Goal: Task Accomplishment & Management: Complete application form

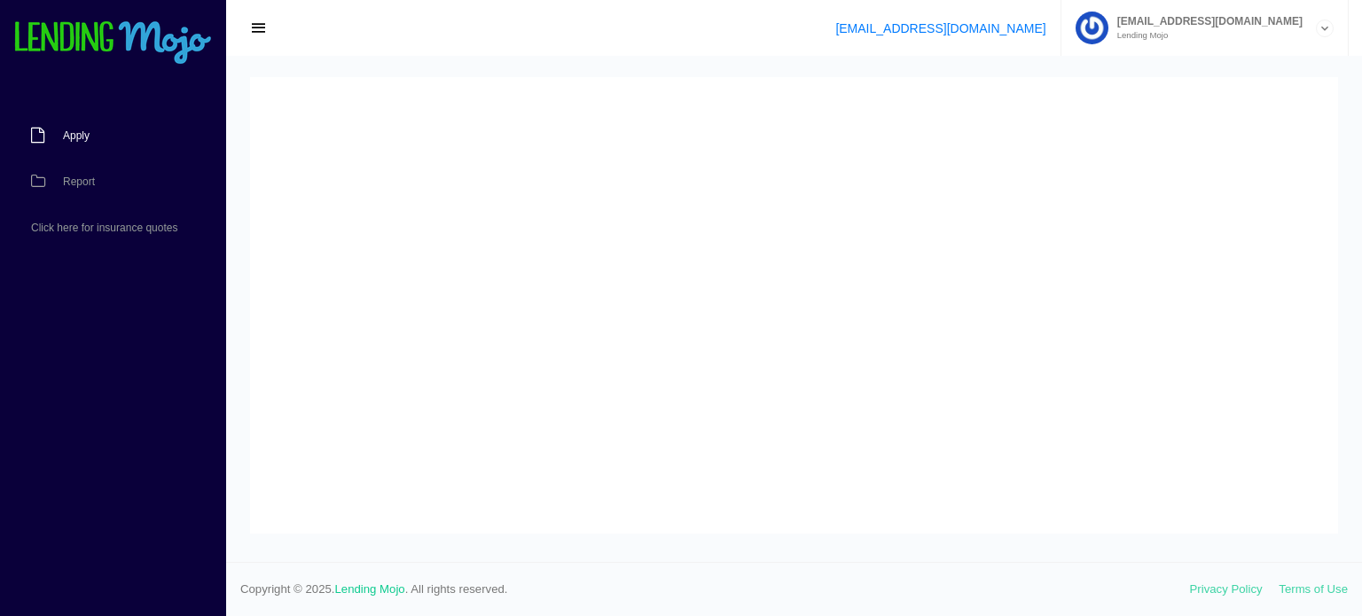
click at [80, 153] on link "Apply" at bounding box center [104, 136] width 208 height 46
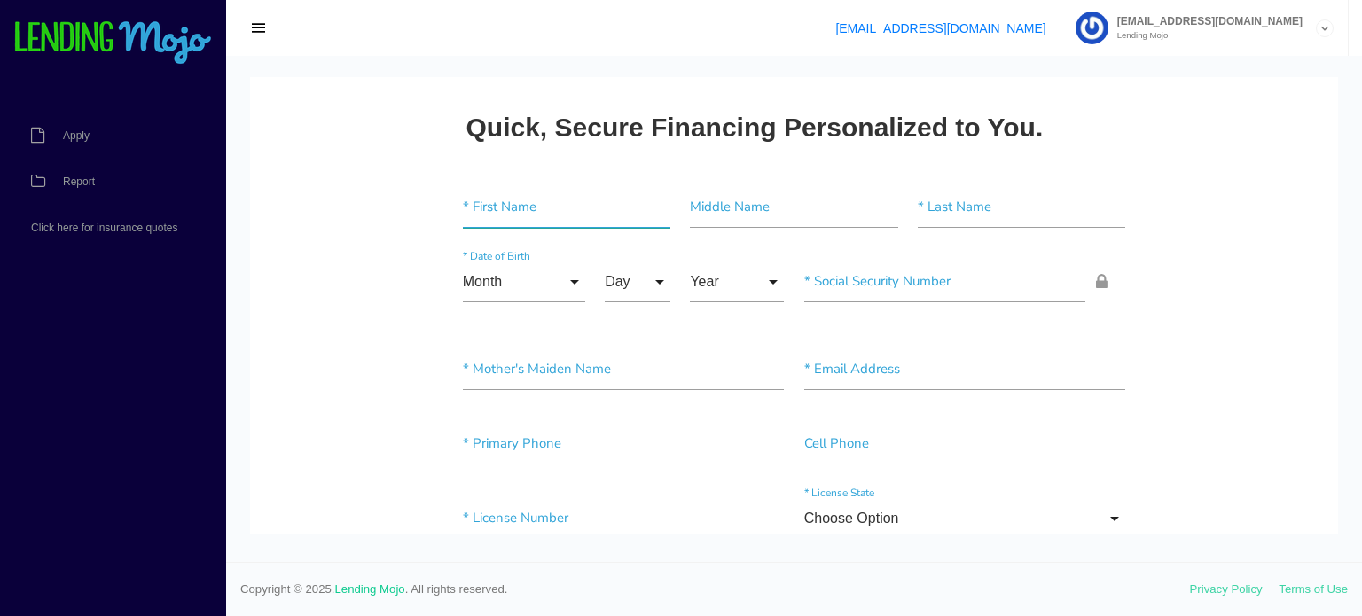
click at [508, 210] on input"] "text" at bounding box center [566, 207] width 207 height 41
paste input"] "[PERSON_NAME]"
type input"] "[PERSON_NAME]"
click at [942, 215] on input"] "text" at bounding box center [1021, 207] width 207 height 41
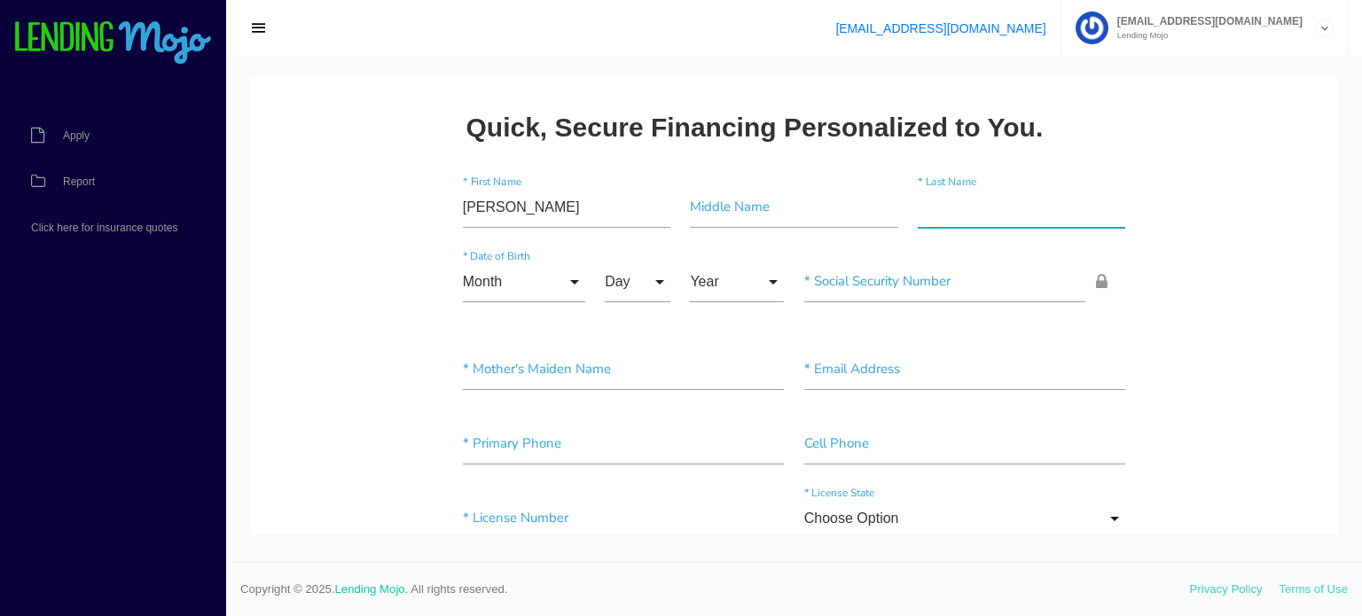
paste input"] "De La [PERSON_NAME]"
type input"] "De La [PERSON_NAME]"
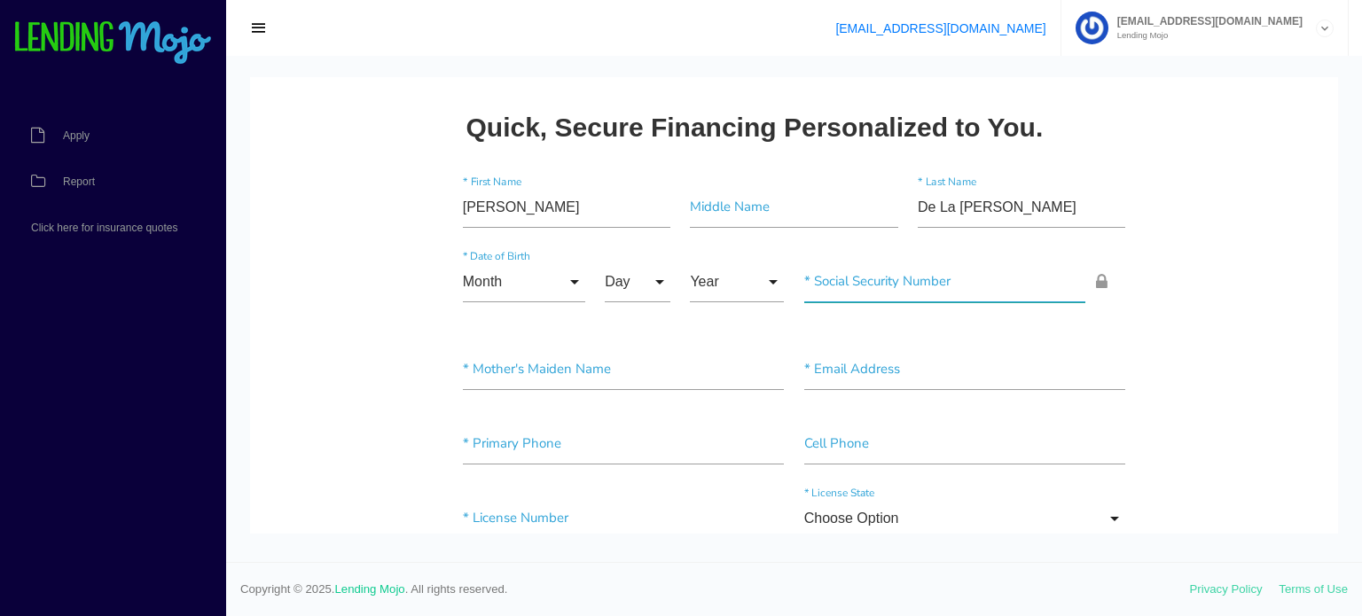
click at [840, 281] on input"] "text" at bounding box center [945, 282] width 282 height 41
paste input"] "288-79-8669"
type input"] "288-79-8669"
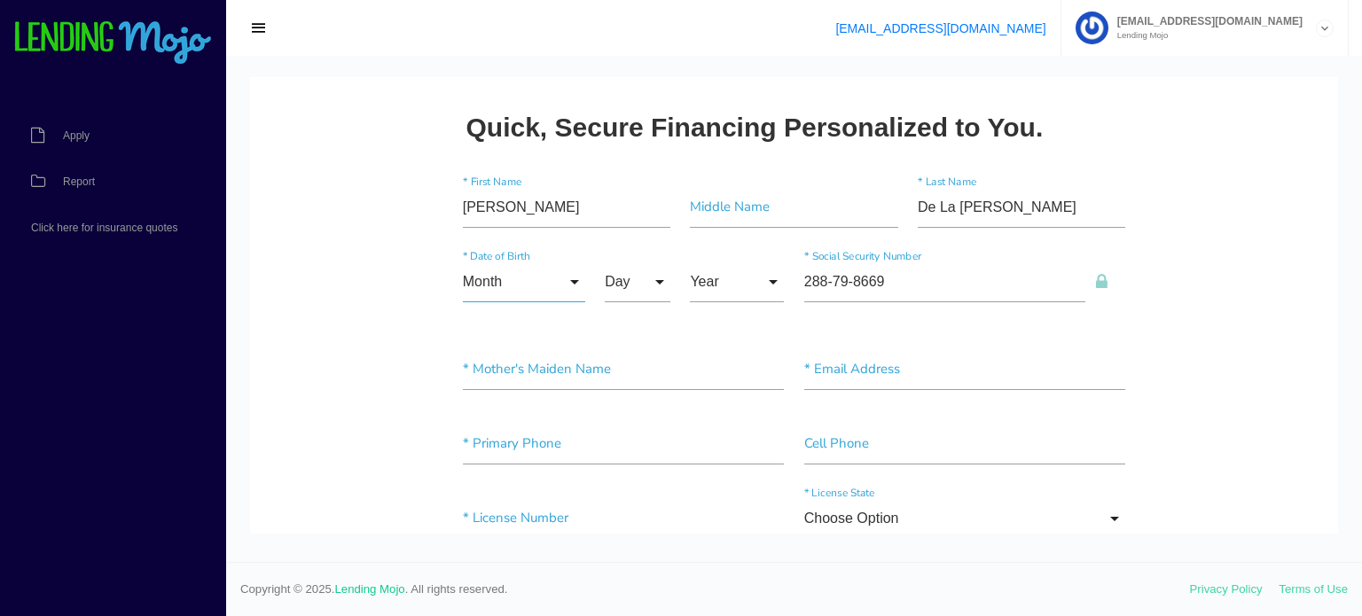
click at [520, 272] on input "Month" at bounding box center [524, 282] width 122 height 41
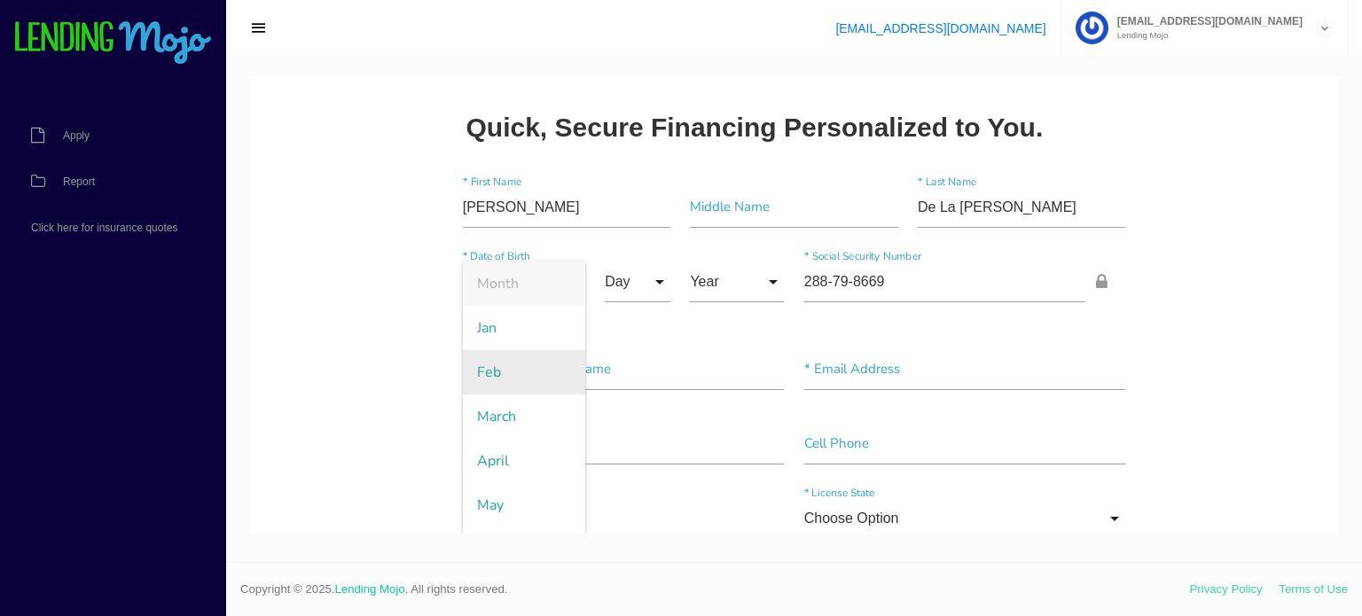
click at [524, 375] on span "Feb" at bounding box center [524, 372] width 122 height 44
type input "Feb"
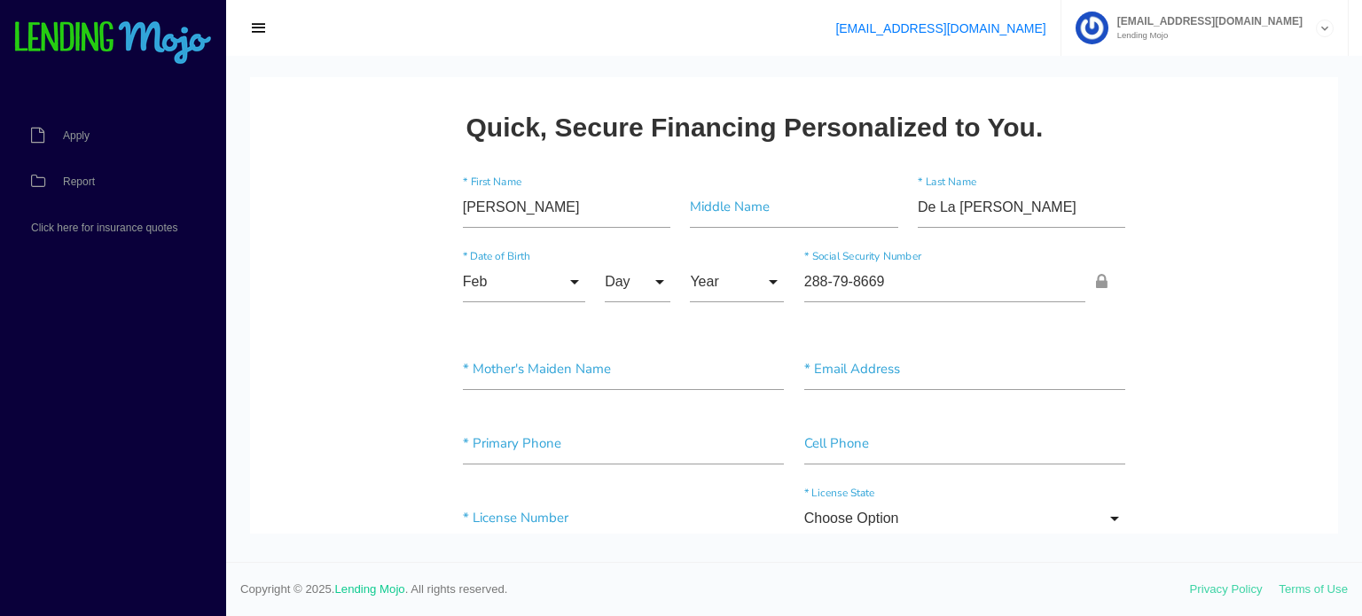
click at [669, 280] on div "Day Day 1 2 3 4 5 6 7 8 9 10 11 12 13 14 15 16 17 18 19 20 21 22 23 24 25 26 27…" at bounding box center [637, 286] width 85 height 48
click at [652, 283] on input "Day" at bounding box center [638, 282] width 66 height 41
click at [637, 446] on span "16" at bounding box center [649, 461] width 89 height 44
type input "16"
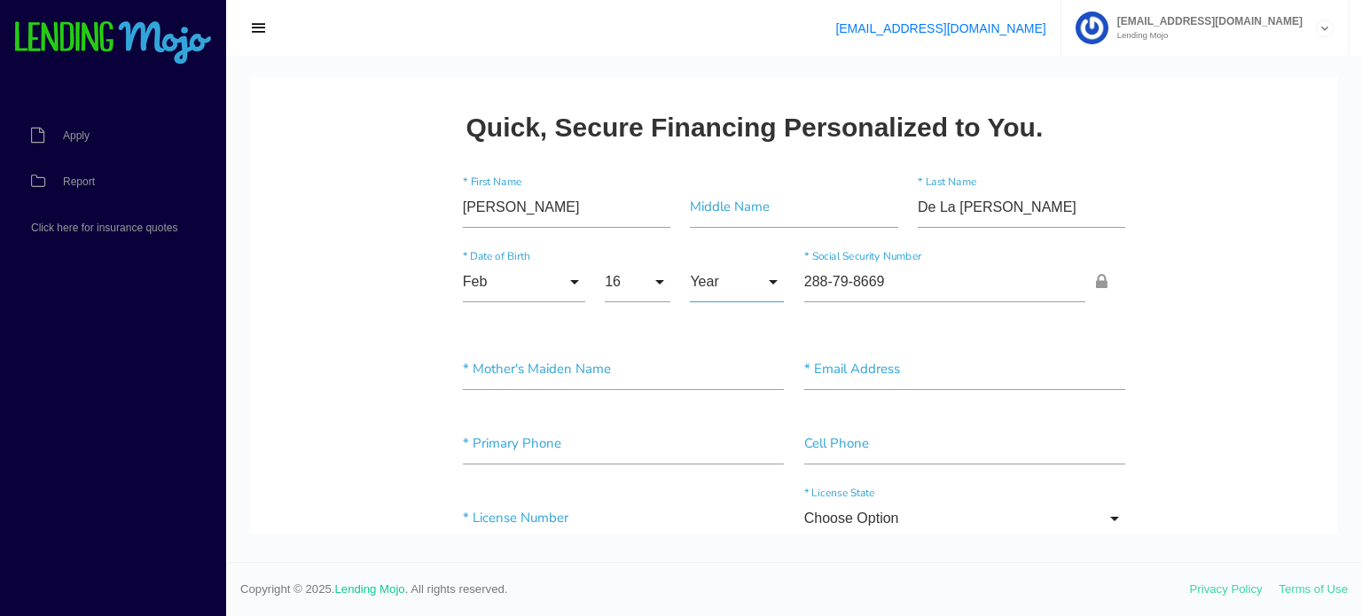
click at [732, 286] on input "Year" at bounding box center [737, 282] width 94 height 41
click at [719, 464] on span "1972" at bounding box center [737, 461] width 94 height 44
click at [753, 262] on input "1972" at bounding box center [737, 282] width 94 height 41
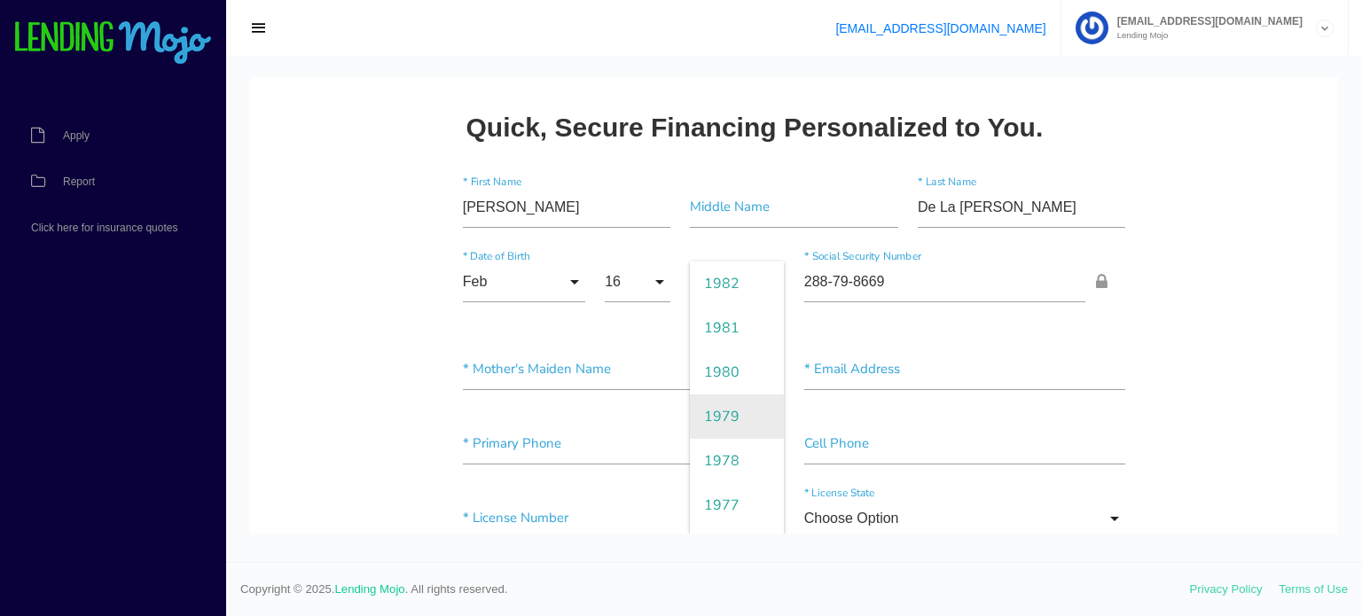
click at [721, 413] on span "1979" at bounding box center [737, 417] width 94 height 44
type input "1979"
click at [701, 345] on div "* Mother's Maiden Name * Email Address" at bounding box center [794, 373] width 683 height 74
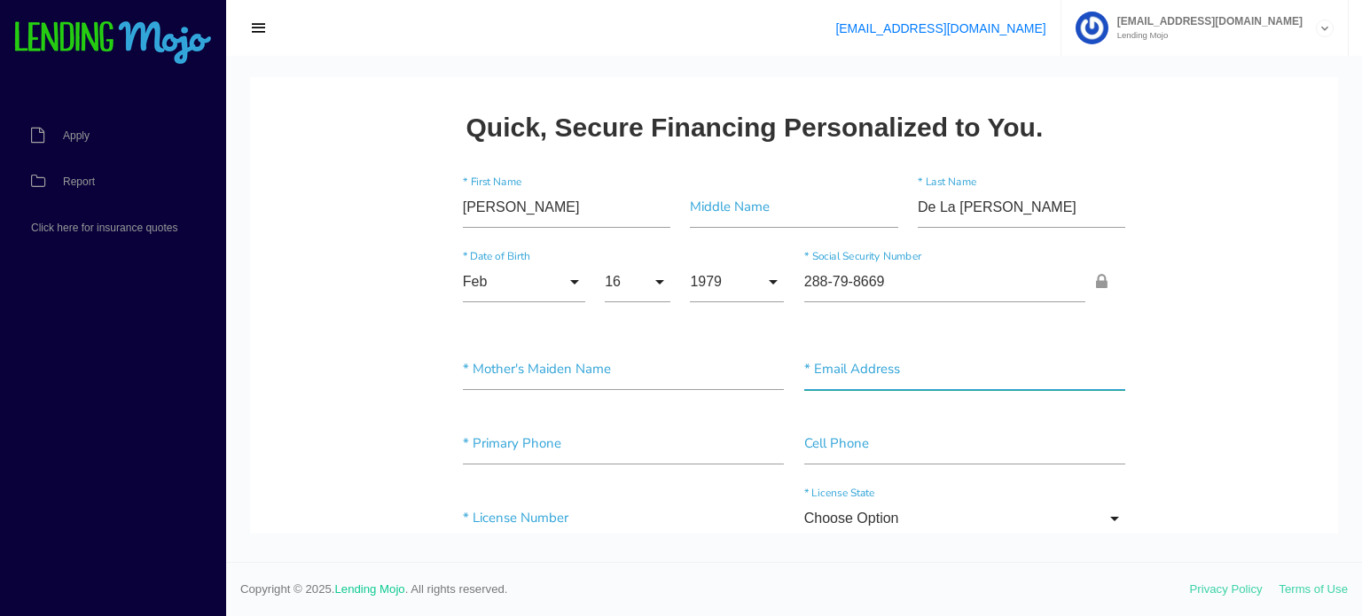
click at [871, 366] on input"] "text" at bounding box center [965, 369] width 322 height 41
paste input"] "il [EMAIL_ADDRESS][DOMAIN_NAME]"
drag, startPoint x: 806, startPoint y: 371, endPoint x: 758, endPoint y: 374, distance: 48.0
click at [758, 374] on div "* Mother's Maiden Name il [EMAIL_ADDRESS][DOMAIN_NAME] * Email Address" at bounding box center [794, 373] width 683 height 74
type input"] "[EMAIL_ADDRESS][DOMAIN_NAME]"
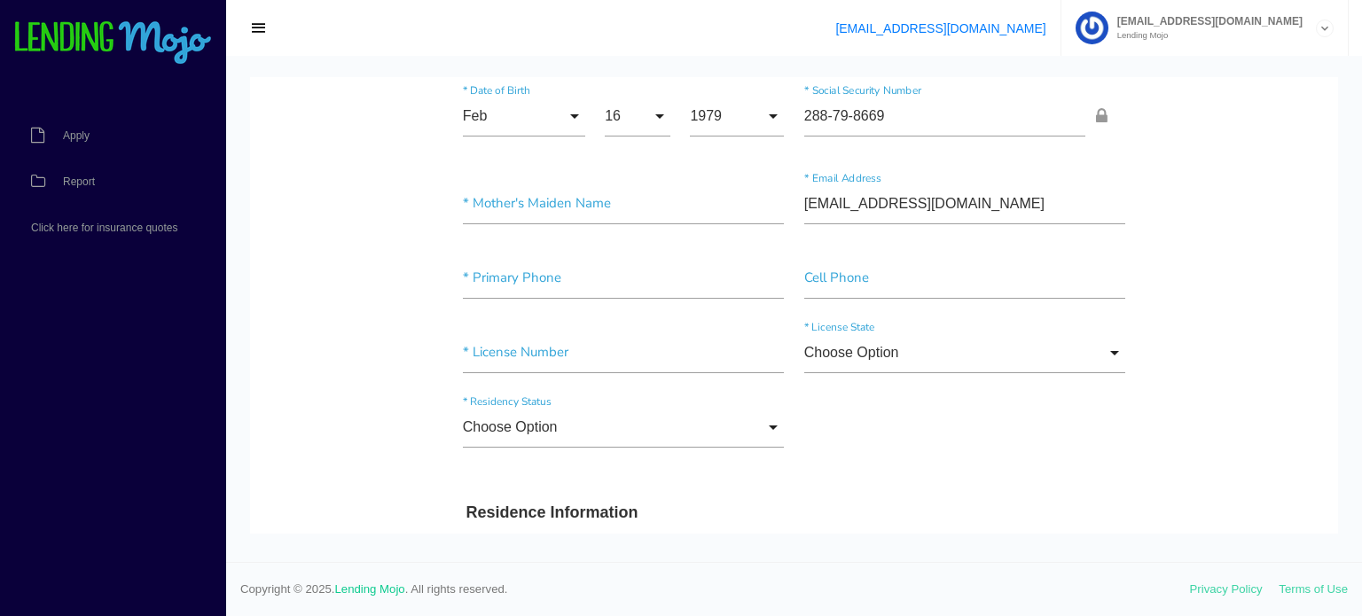
scroll to position [177, 0]
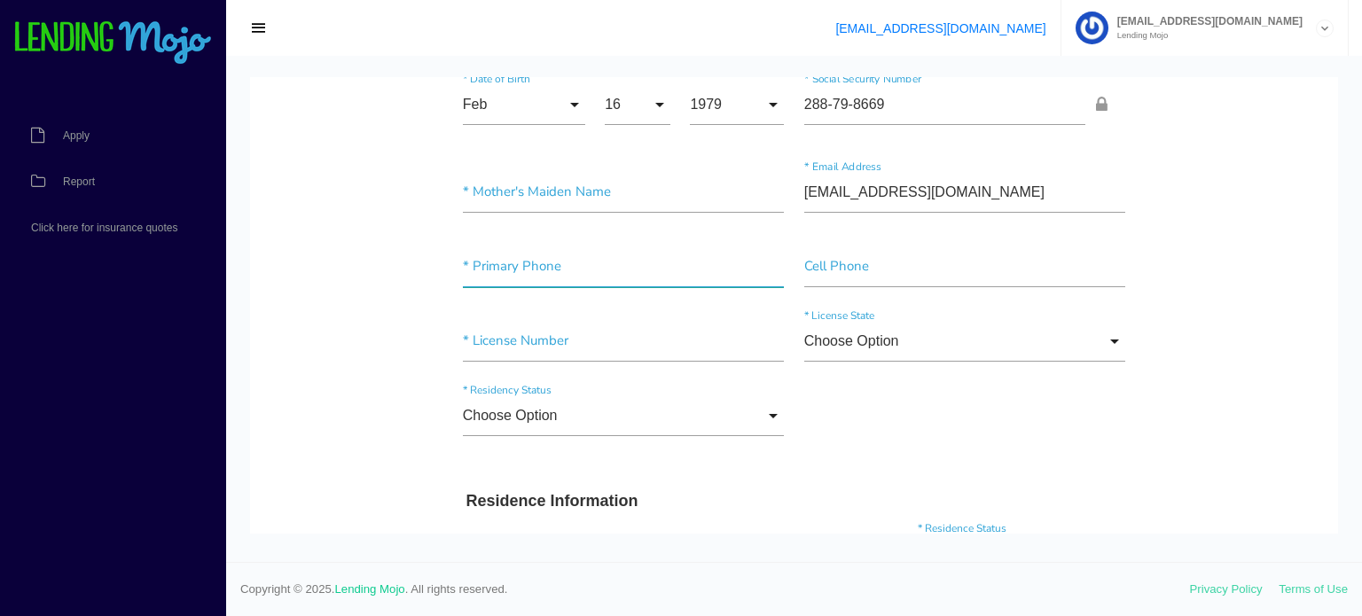
click at [519, 269] on input"] "text" at bounding box center [624, 266] width 322 height 41
paste input"] "[PHONE_NUMBER]"
type input"] "[PHONE_NUMBER]"
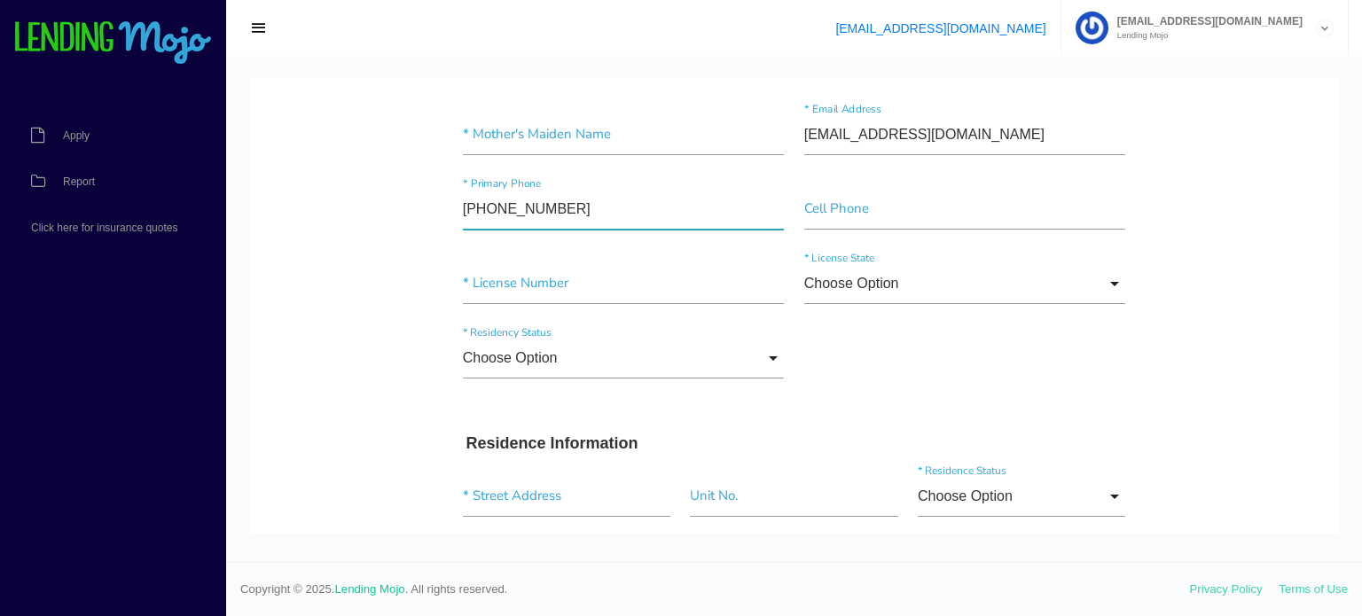
scroll to position [266, 0]
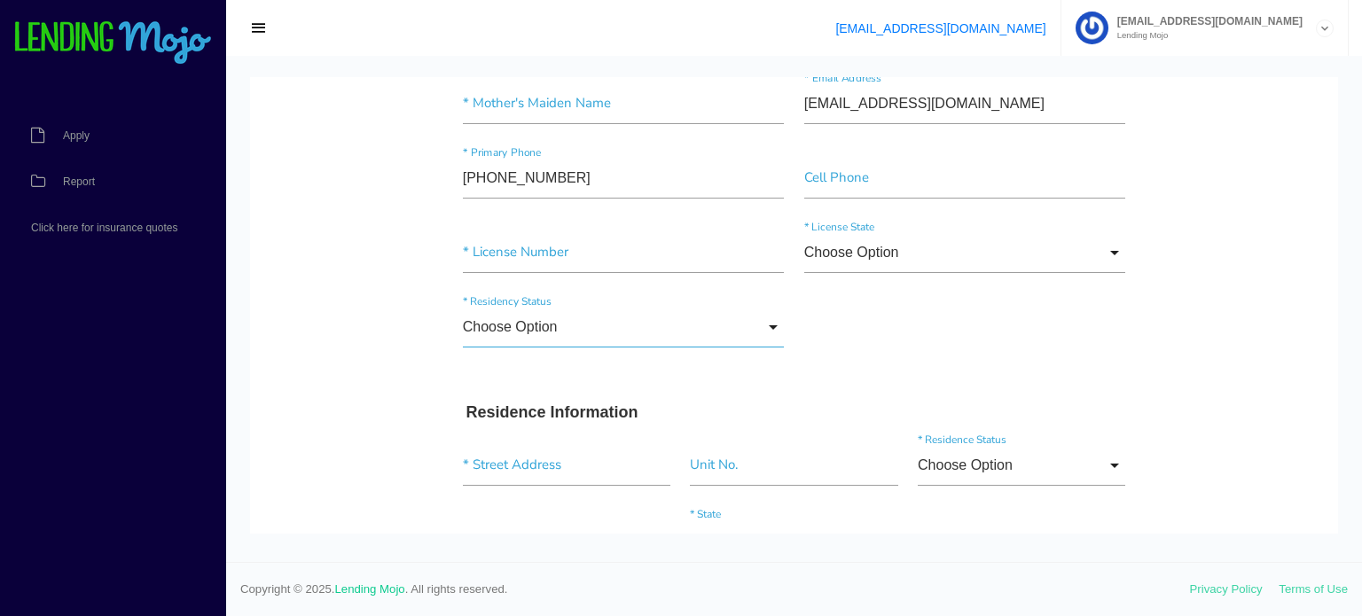
click at [559, 338] on input "Choose Option" at bounding box center [624, 327] width 322 height 41
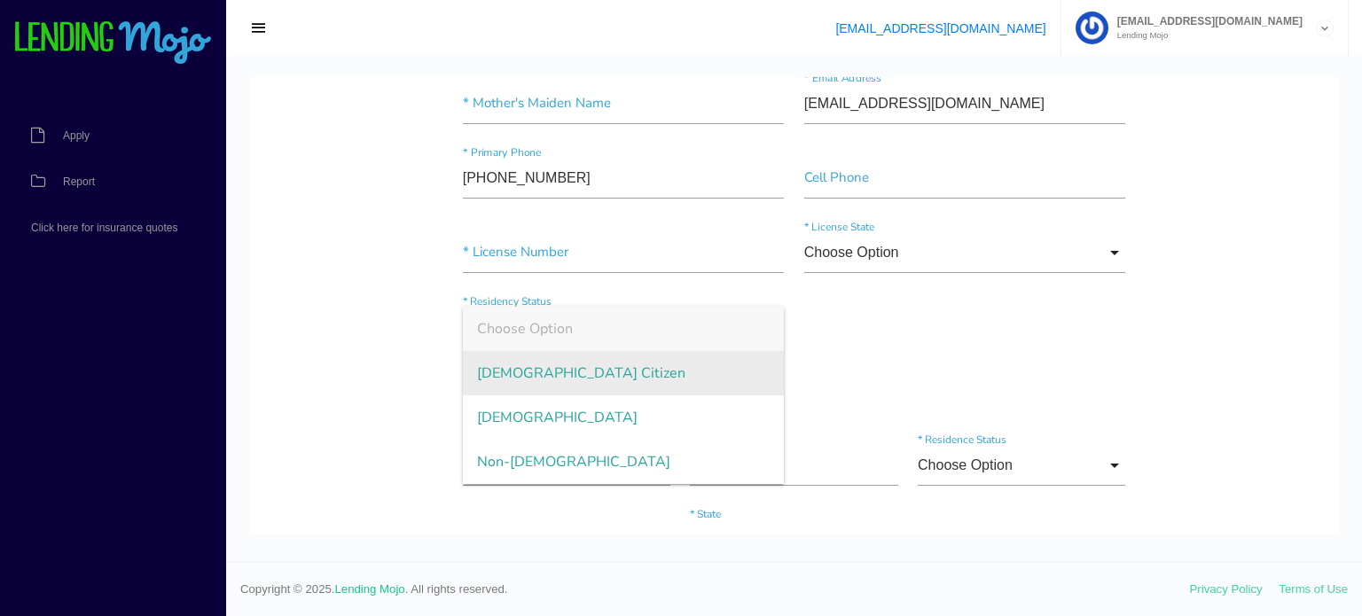
click at [536, 371] on span "[DEMOGRAPHIC_DATA] Citizen" at bounding box center [624, 373] width 322 height 44
type input "[DEMOGRAPHIC_DATA] Citizen"
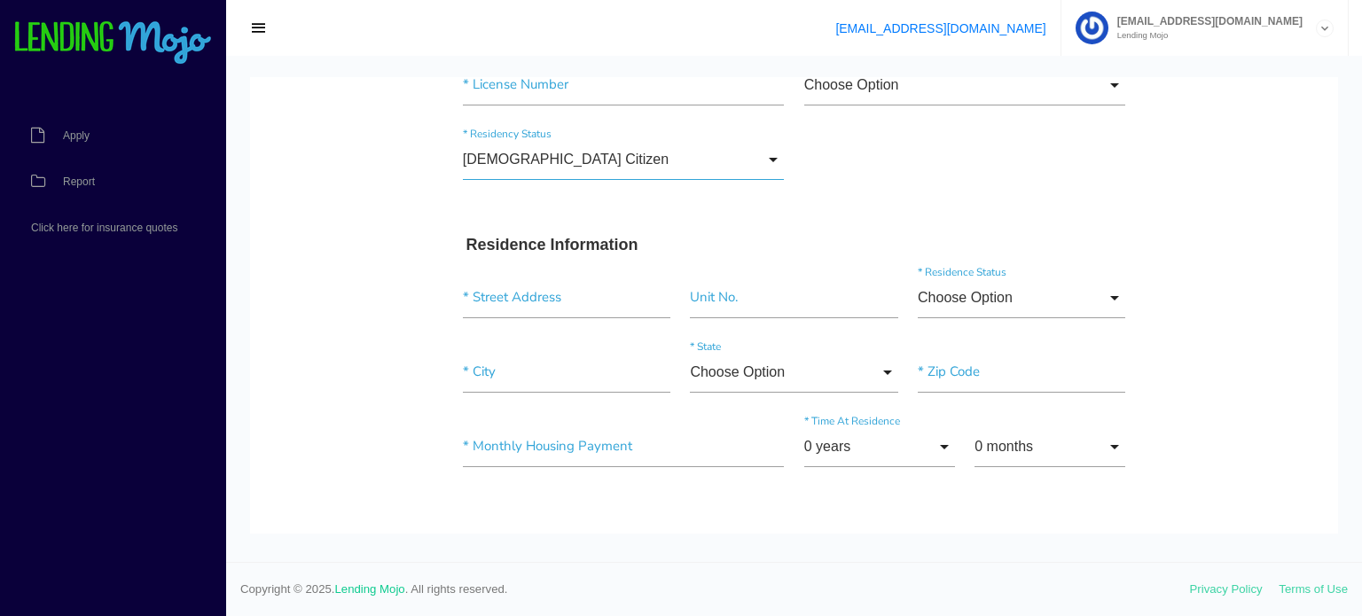
scroll to position [443, 0]
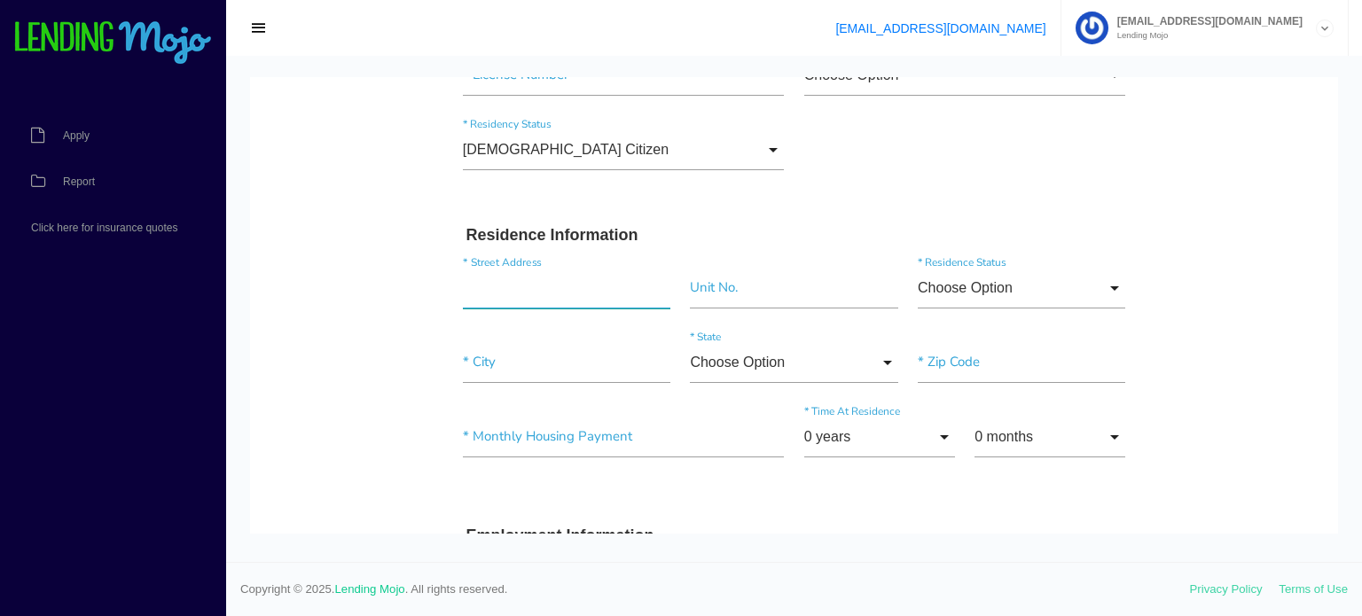
click at [528, 288] on input "text" at bounding box center [566, 288] width 207 height 41
paste input "2217"
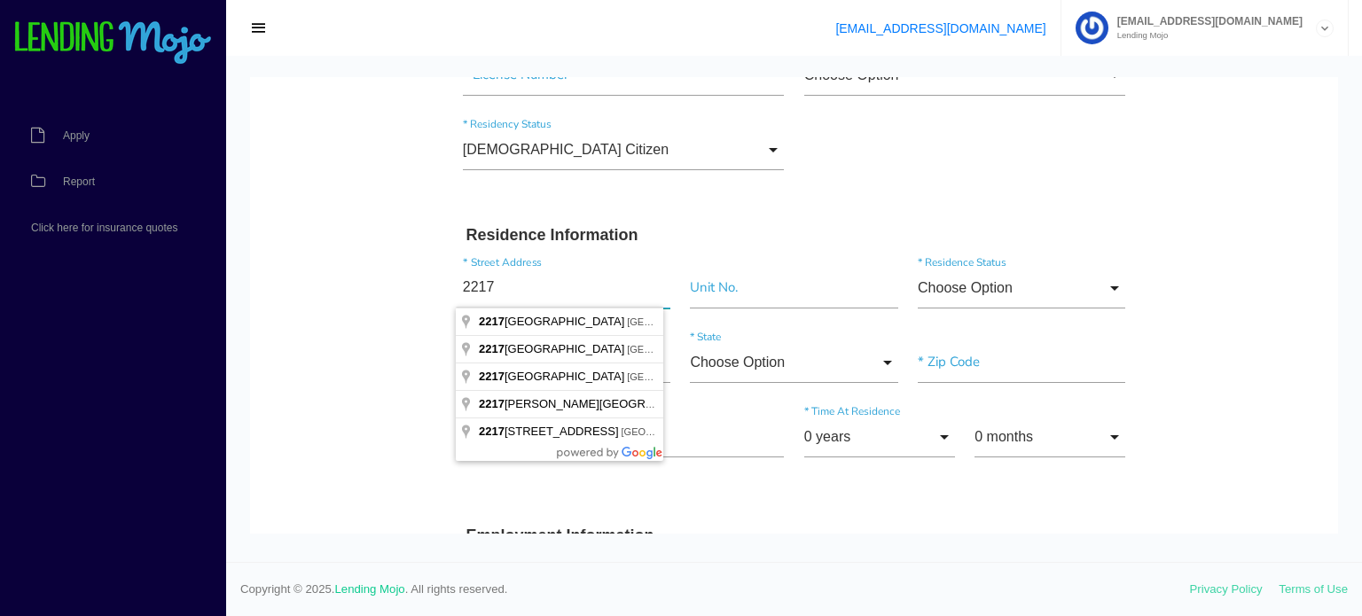
click at [549, 287] on input "2217" at bounding box center [566, 288] width 207 height 41
paste input "[PERSON_NAME]"
type input "2217 [PERSON_NAME]"
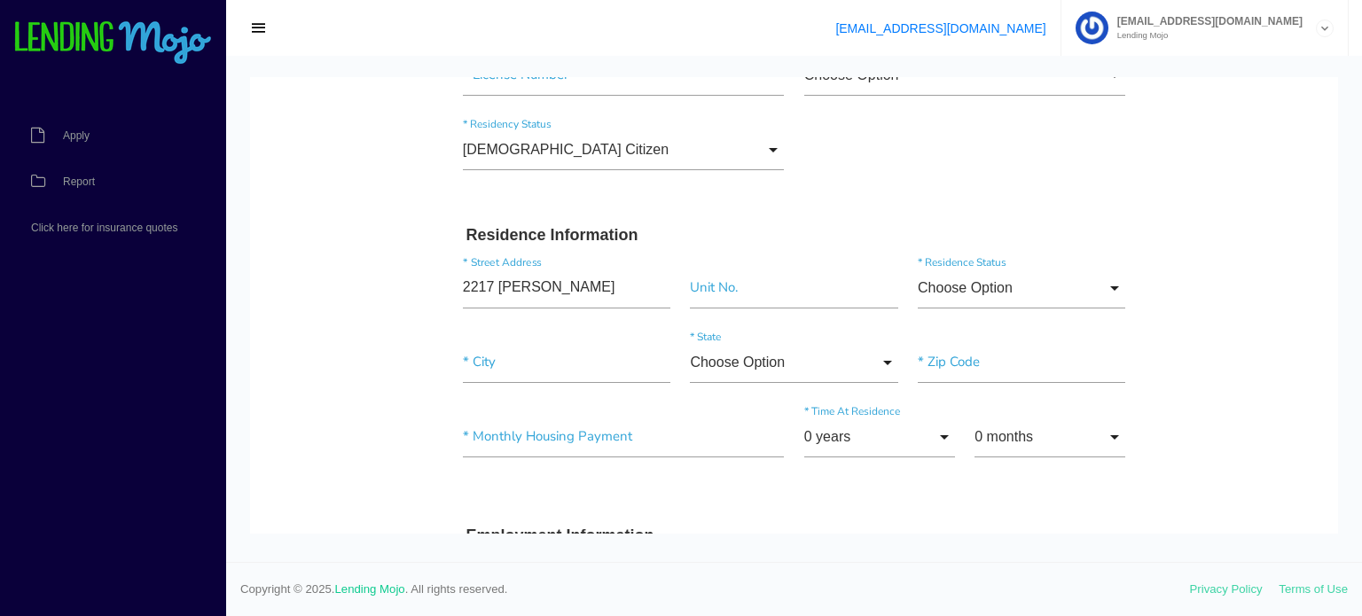
click at [1046, 168] on div "[DEMOGRAPHIC_DATA] Citizen Choose Option [DEMOGRAPHIC_DATA] Citizen [DEMOGRAPHI…" at bounding box center [794, 153] width 683 height 74
click at [966, 356] on input"] "text" at bounding box center [1021, 362] width 207 height 41
paste input"] "19026"
type input"] "19026"
drag, startPoint x: 872, startPoint y: 177, endPoint x: 844, endPoint y: 195, distance: 32.7
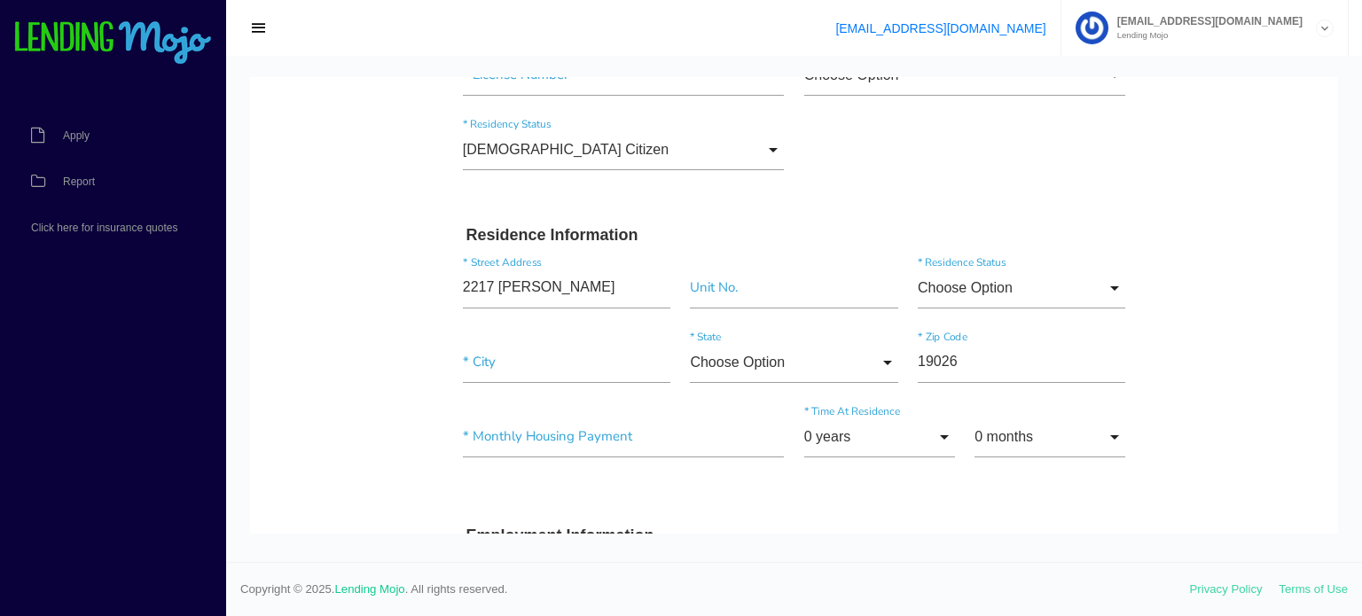
click at [872, 177] on div "[DEMOGRAPHIC_DATA] Citizen Choose Option [DEMOGRAPHIC_DATA] Citizen [DEMOGRAPHI…" at bounding box center [794, 153] width 683 height 74
click at [729, 364] on input "Choose Option" at bounding box center [793, 362] width 207 height 41
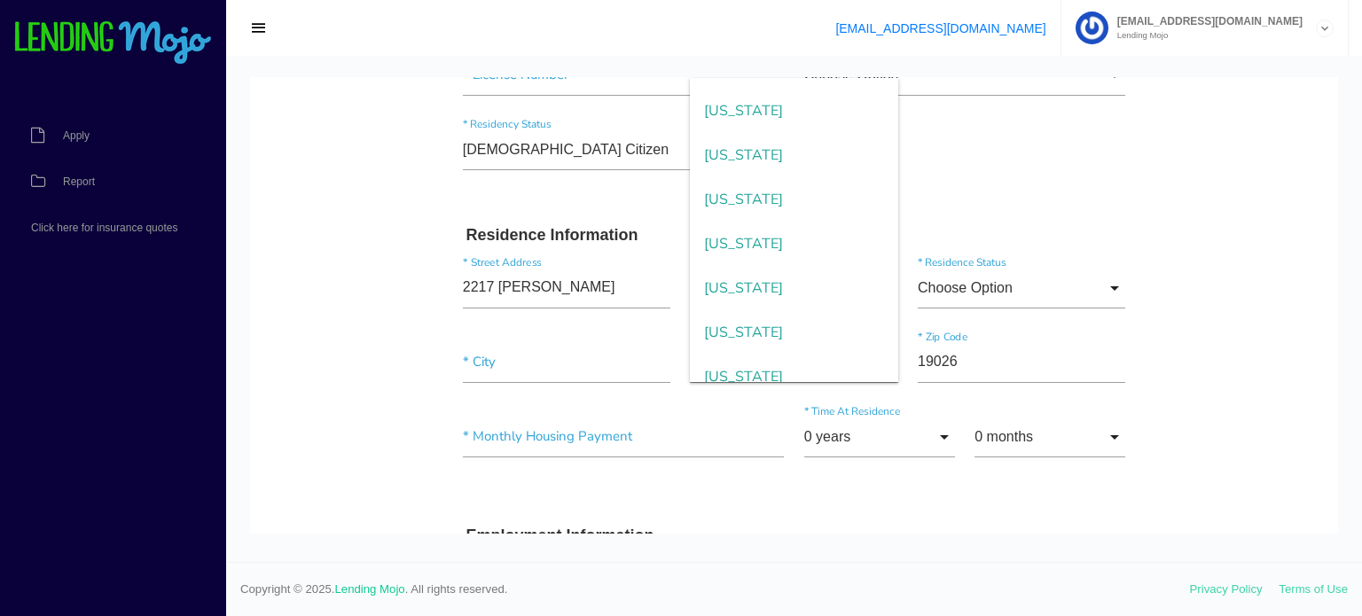
scroll to position [1557, 0]
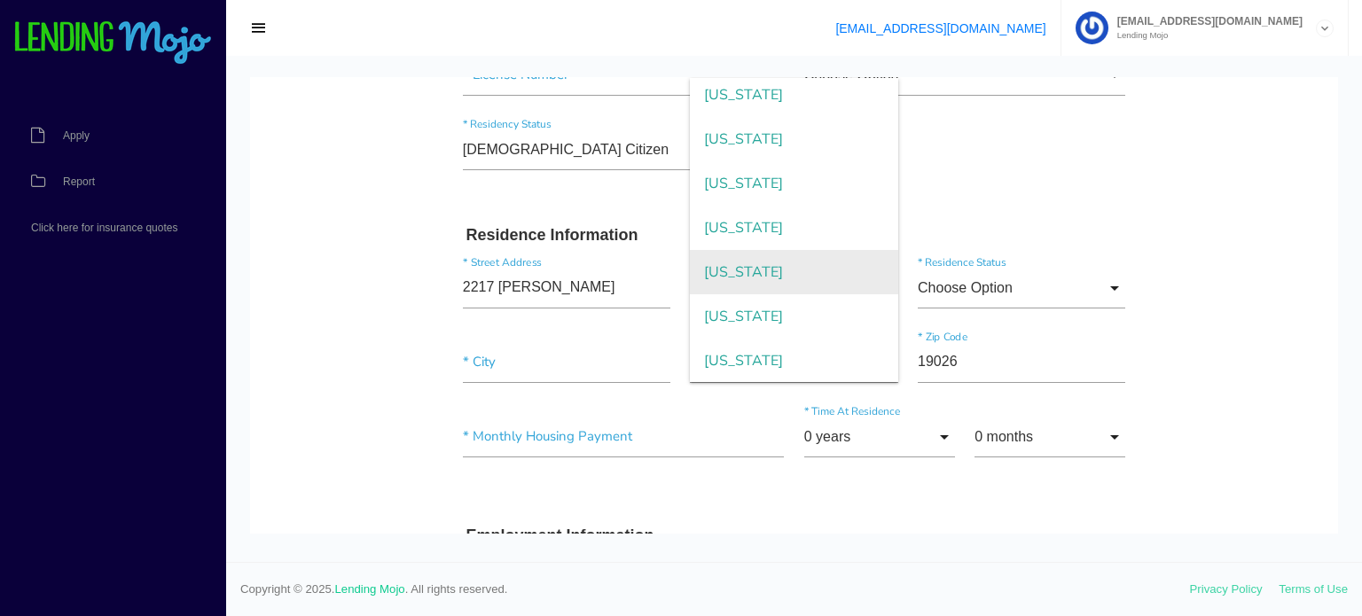
click at [790, 271] on span "[US_STATE]" at bounding box center [793, 272] width 207 height 44
type input "[US_STATE]"
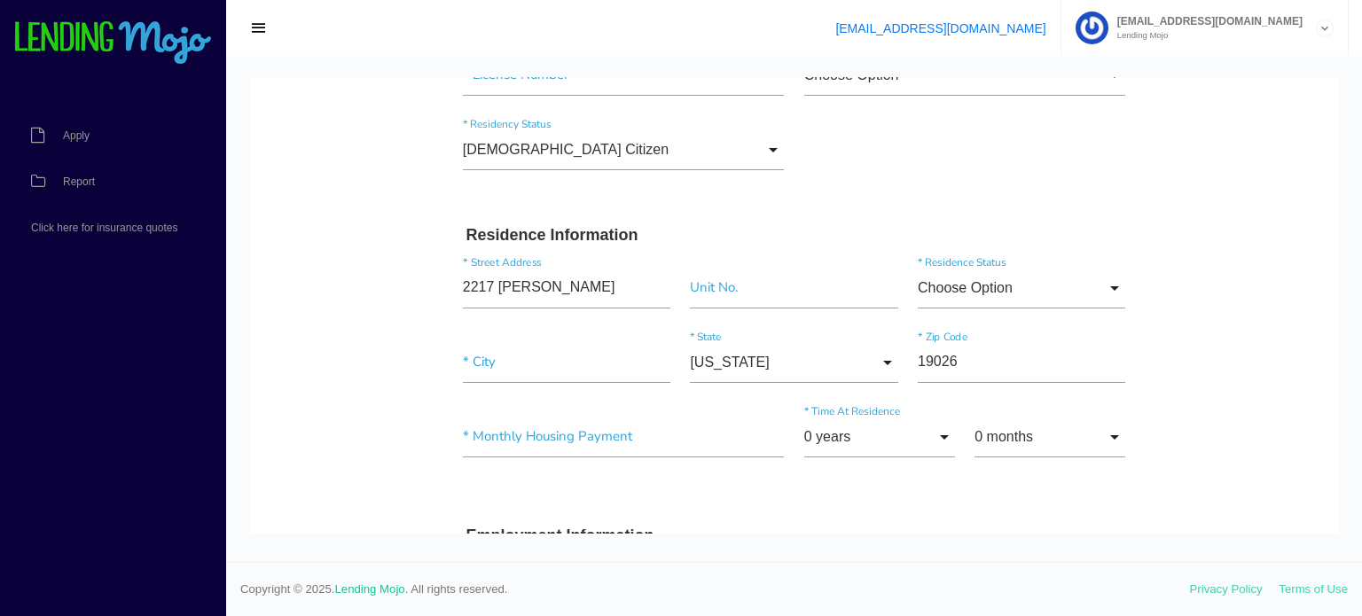
click at [1005, 184] on div "[DEMOGRAPHIC_DATA] Citizen Choose Option [DEMOGRAPHIC_DATA] Citizen [DEMOGRAPHI…" at bounding box center [794, 153] width 683 height 74
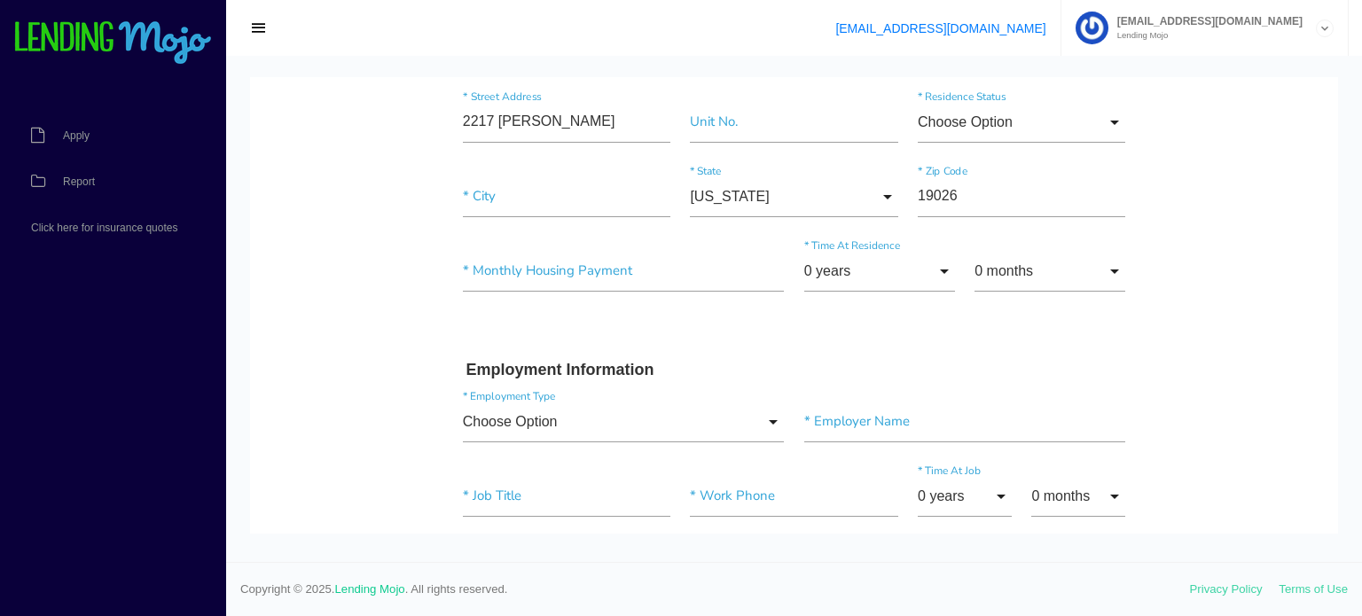
scroll to position [621, 0]
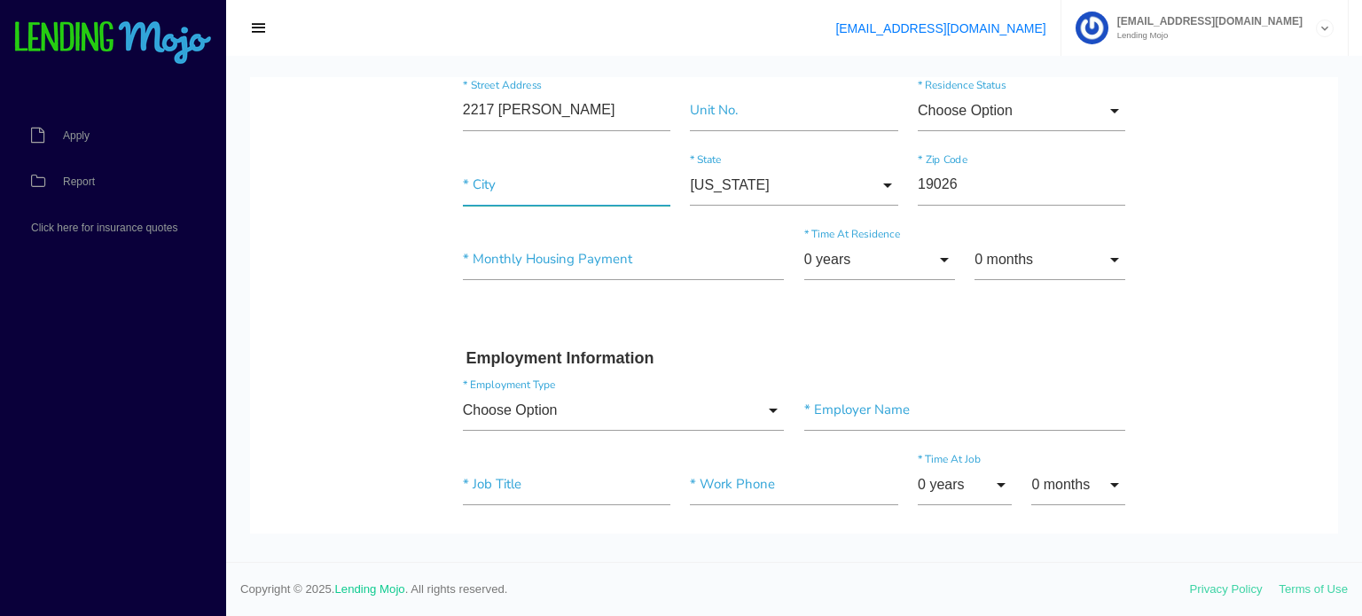
click at [503, 178] on input"] "text" at bounding box center [566, 185] width 207 height 41
paste input"] "[GEOGRAPHIC_DATA]"
type input"] "[GEOGRAPHIC_DATA]"
click at [505, 275] on input"] "text" at bounding box center [624, 259] width 322 height 41
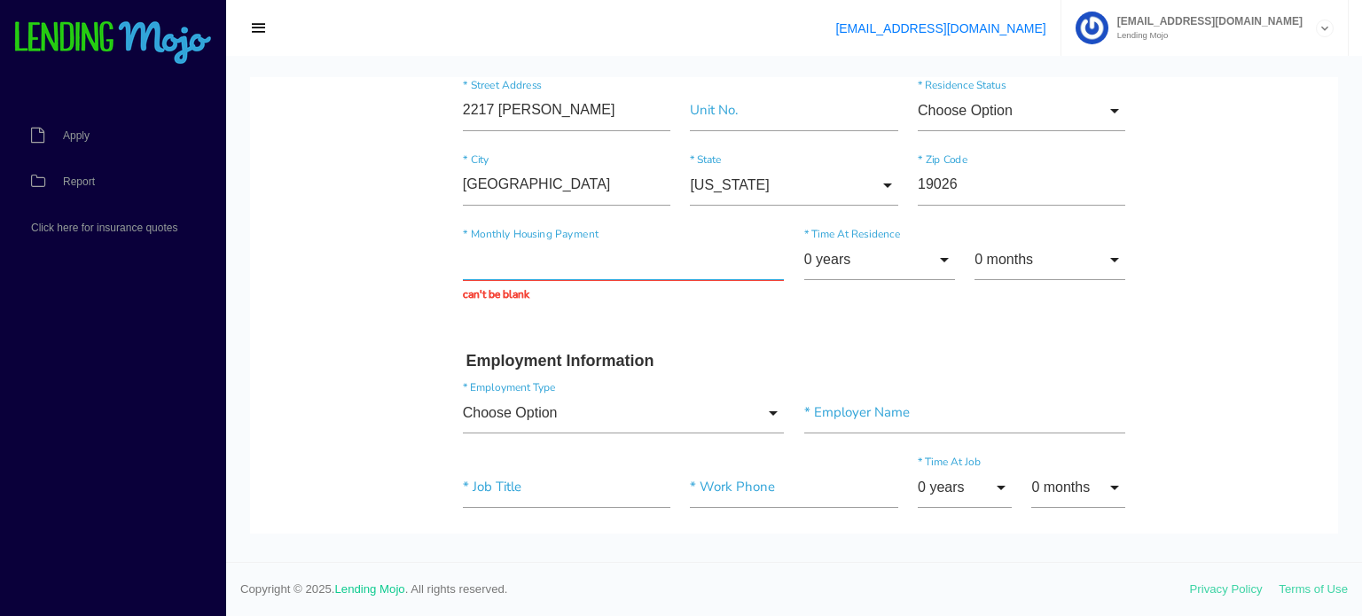
drag, startPoint x: 503, startPoint y: 257, endPoint x: 459, endPoint y: 257, distance: 43.4
click at [463, 257] on input "text" at bounding box center [624, 259] width 322 height 41
type input "$1,800.00"
click at [847, 254] on input "0 years" at bounding box center [879, 259] width 151 height 41
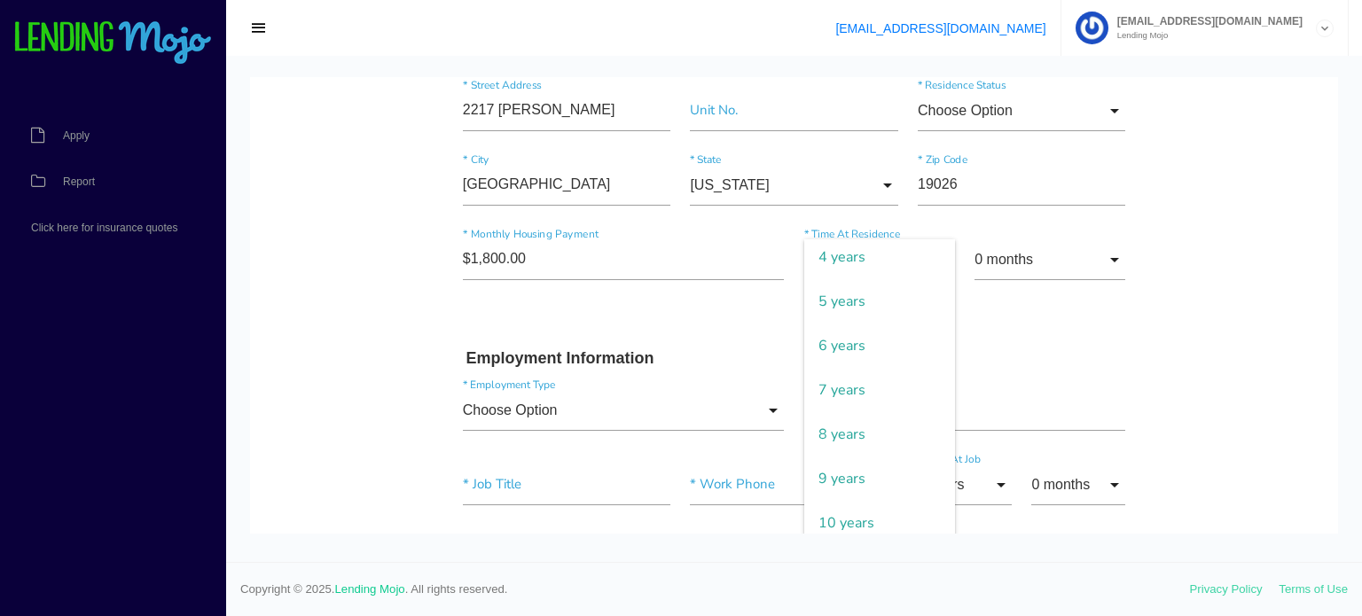
scroll to position [443, 0]
click at [857, 314] on span "11 years" at bounding box center [879, 306] width 151 height 44
type input "11 years"
click at [982, 258] on input "0 months" at bounding box center [1049, 259] width 151 height 41
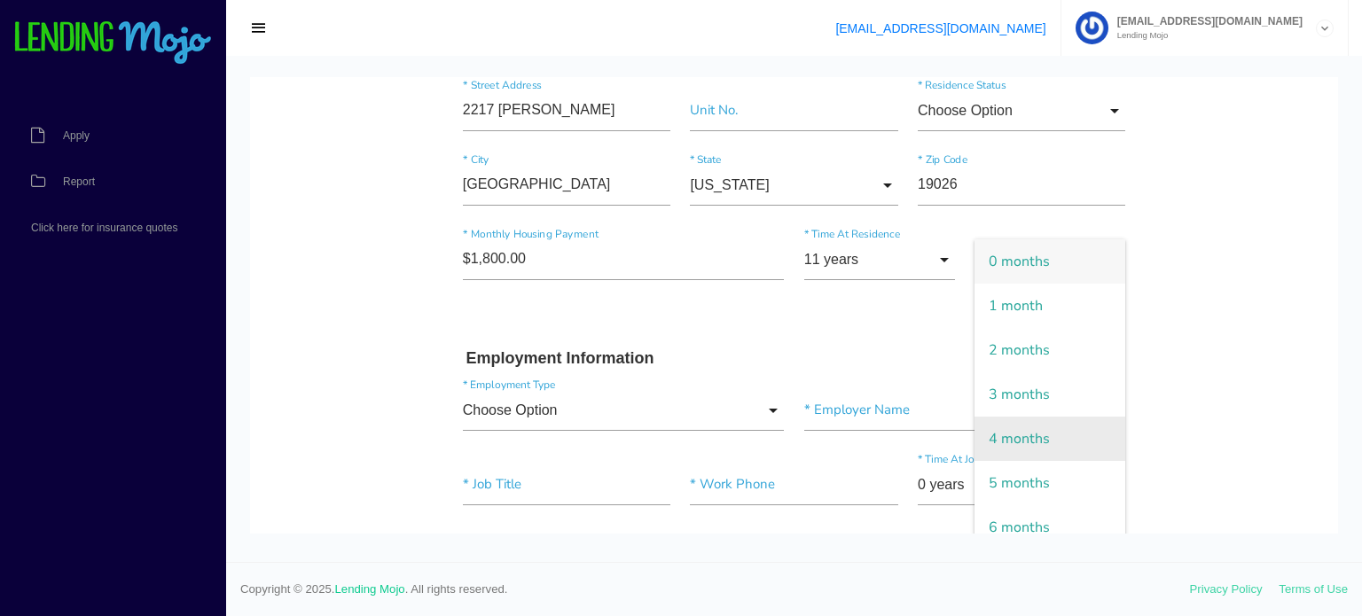
click at [1006, 436] on span "4 months" at bounding box center [1049, 439] width 151 height 44
type input "4 months"
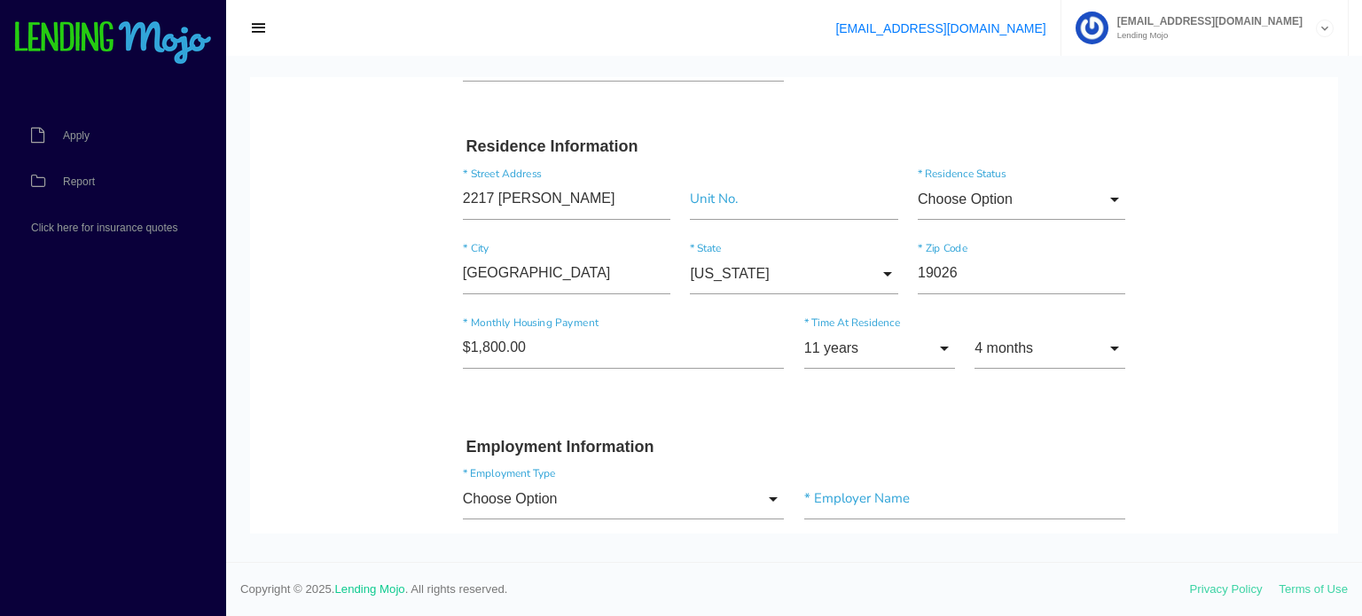
scroll to position [532, 0]
click at [955, 197] on input "Choose Option" at bounding box center [1021, 199] width 207 height 41
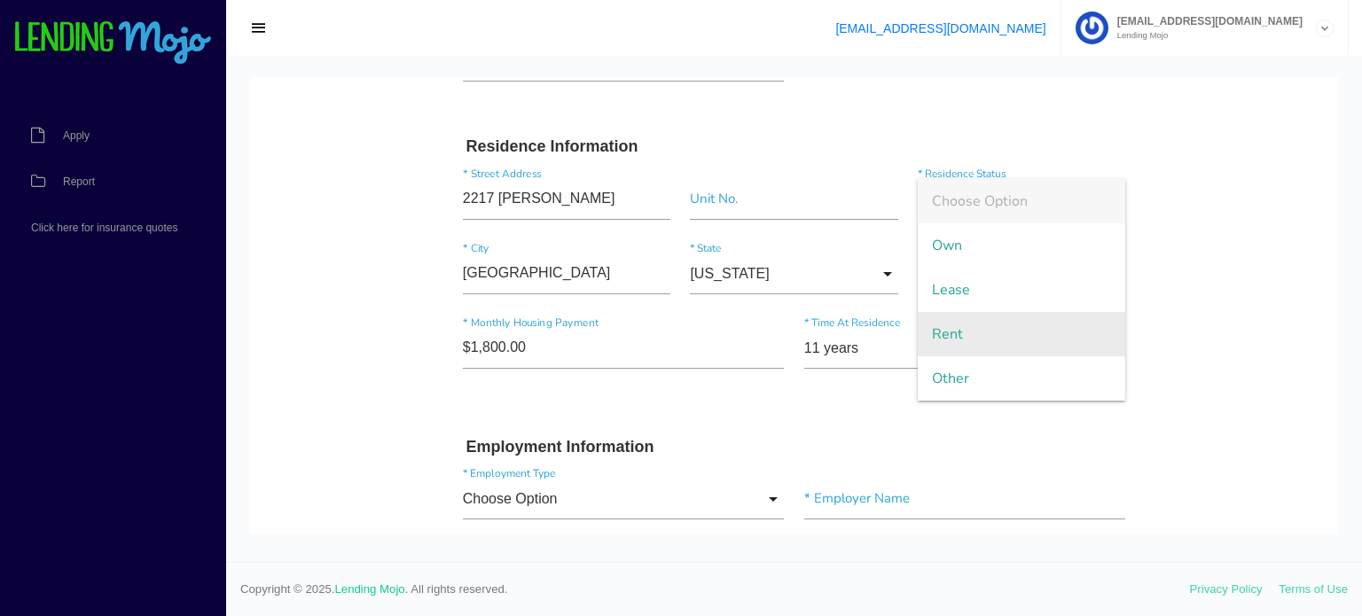
click at [953, 328] on span "Rent" at bounding box center [1021, 334] width 207 height 44
type input "Rent"
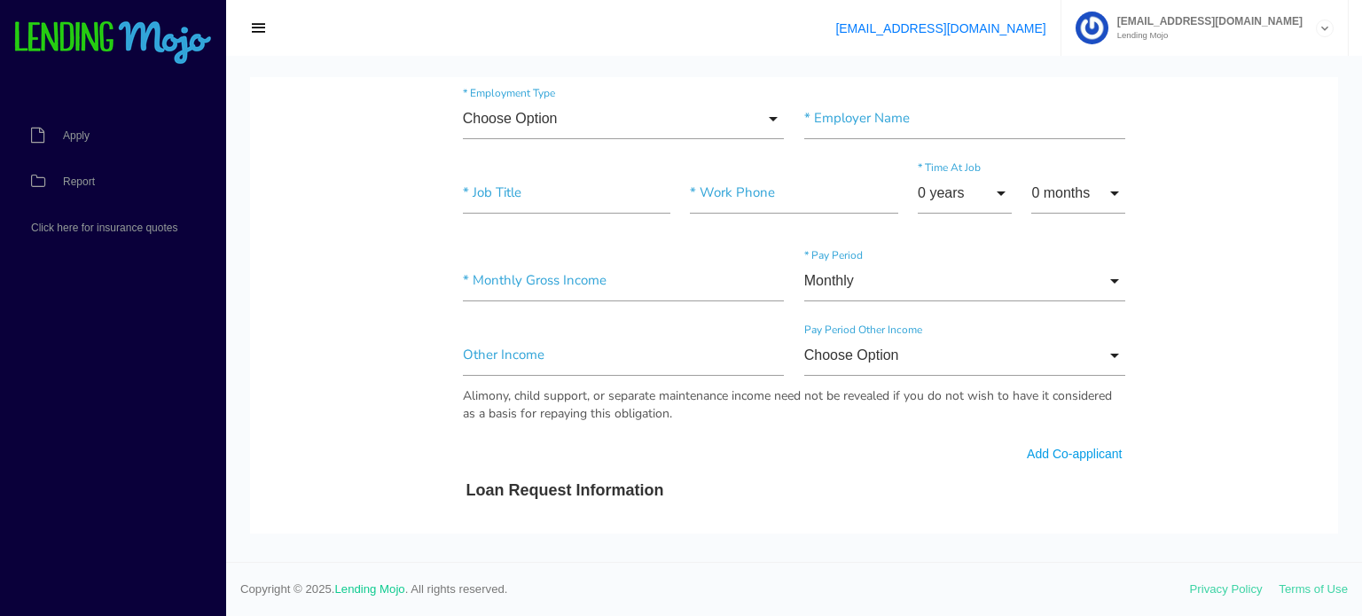
scroll to position [887, 0]
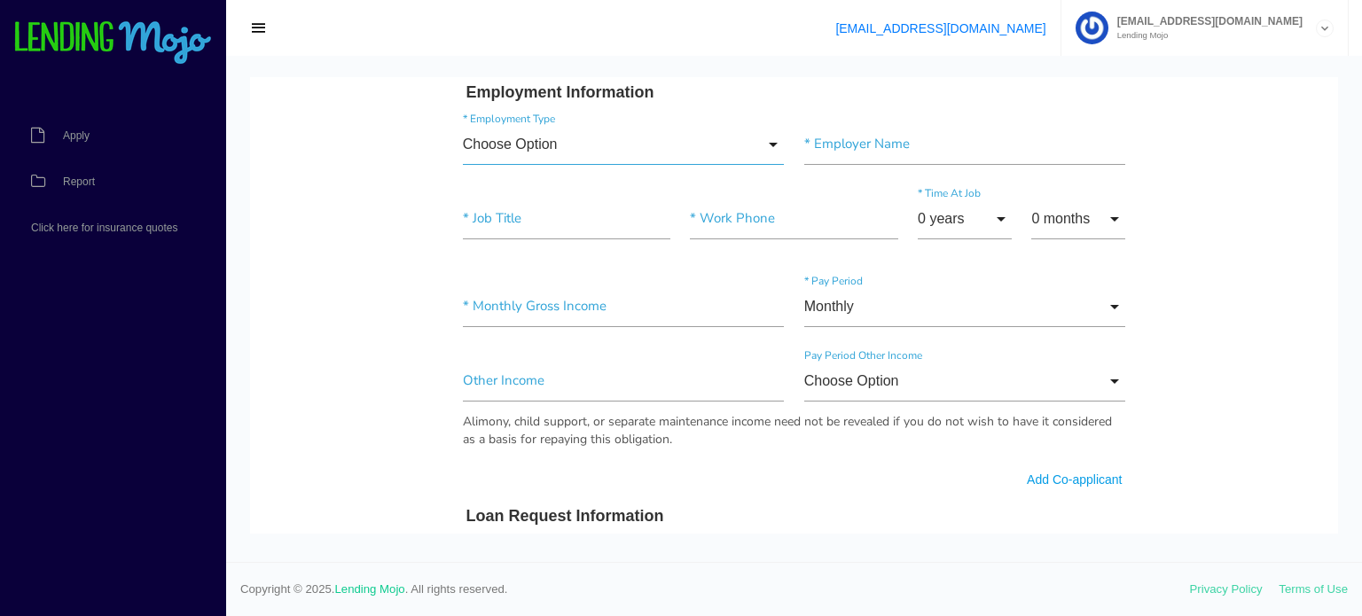
click at [536, 139] on input "Choose Option" at bounding box center [624, 144] width 322 height 41
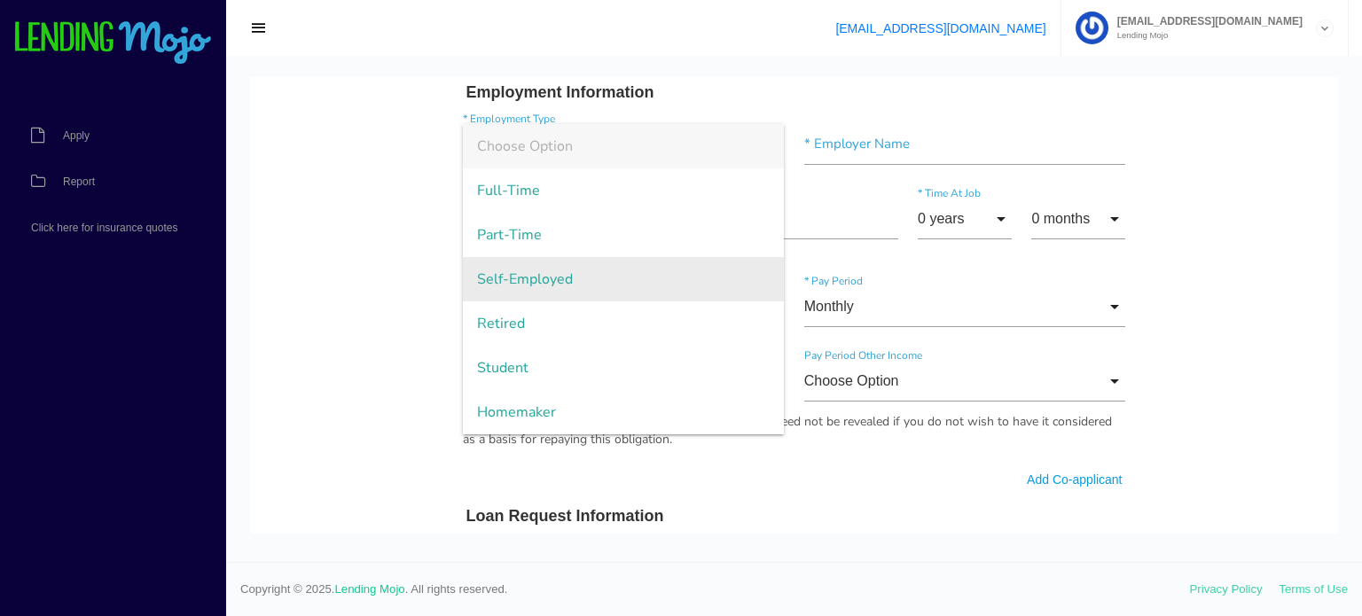
click at [531, 279] on span "Self-Employed" at bounding box center [624, 279] width 322 height 44
type input "Self-Employed"
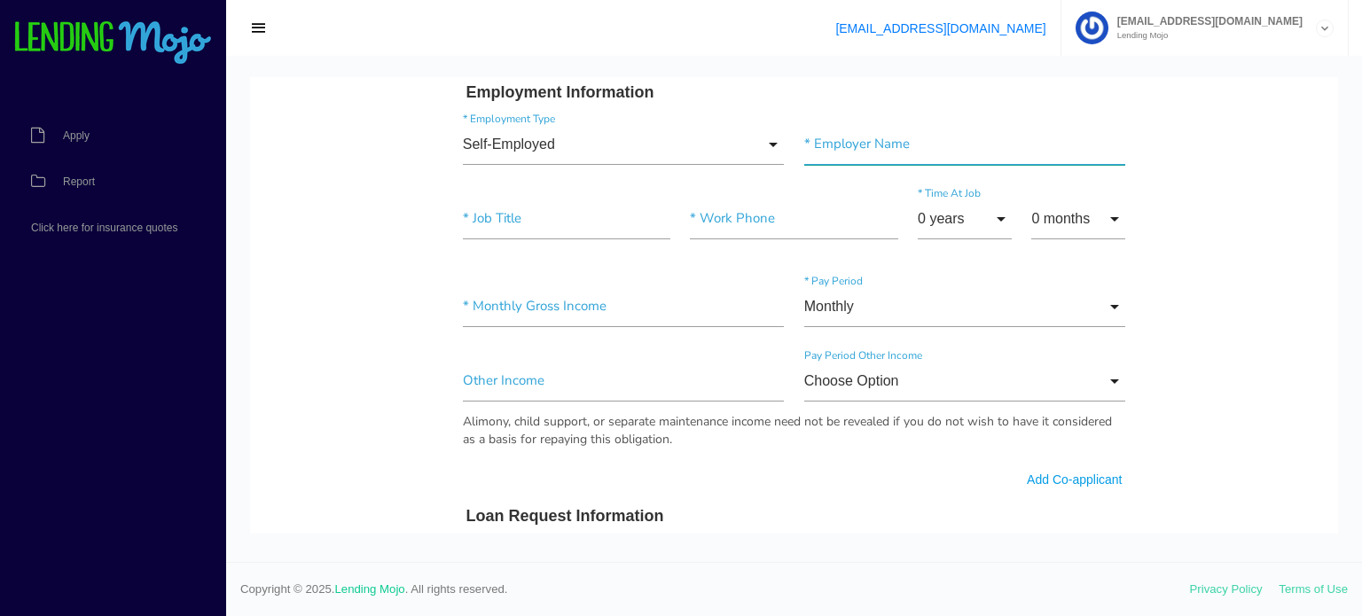
click at [865, 131] on input"] "text" at bounding box center [965, 144] width 322 height 41
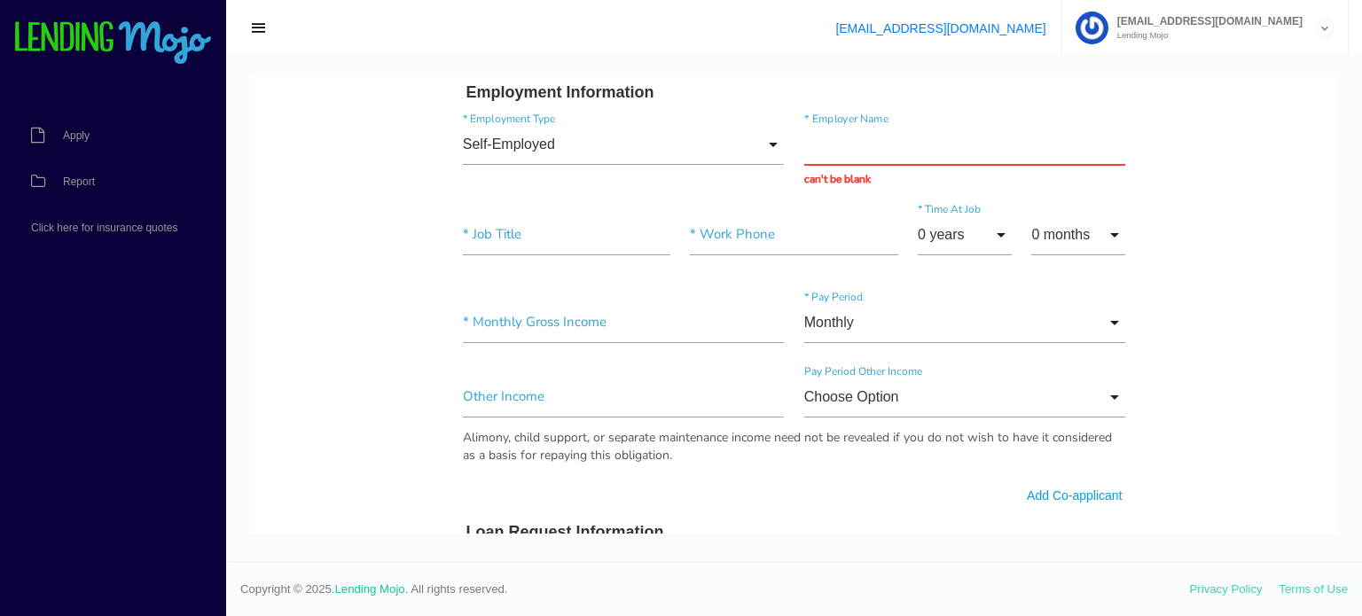
click at [835, 116] on div "Self-Employed Choose Option Full-Time Part-Time Self-Employed Retired Student H…" at bounding box center [794, 156] width 683 height 90
click at [838, 145] on input "text" at bounding box center [965, 144] width 322 height 41
type input "Self employed"
click at [564, 215] on input"] "text" at bounding box center [566, 235] width 207 height 41
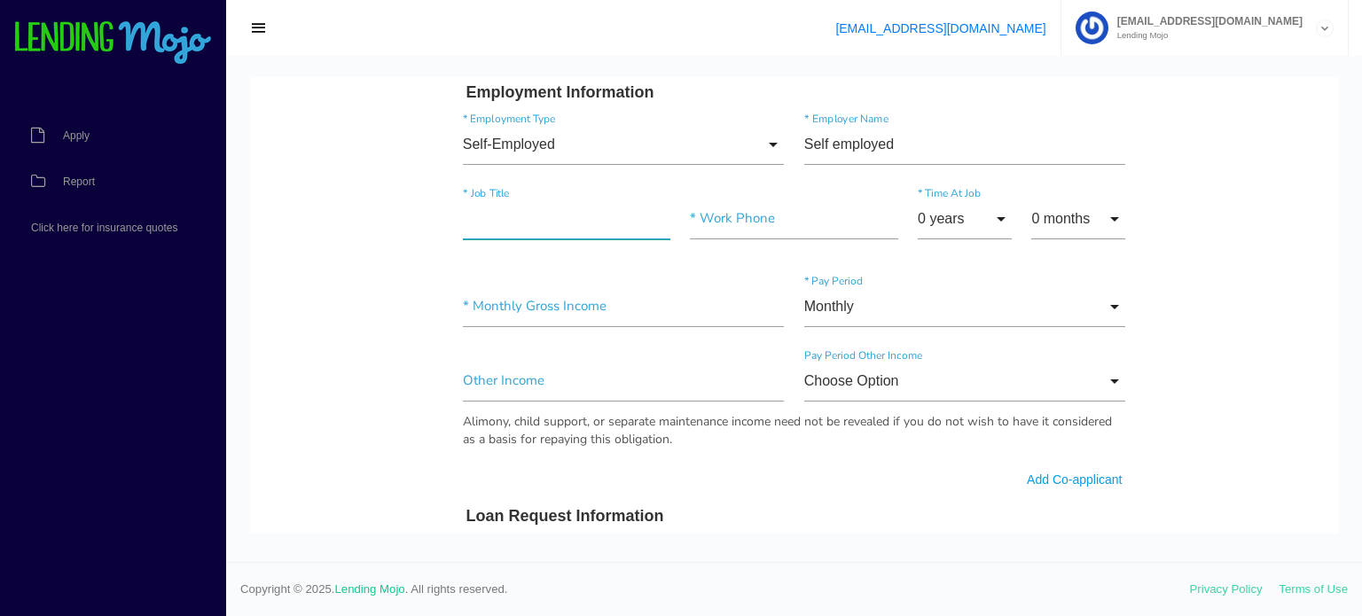
type input"] "Owner"
click at [733, 229] on input"] "text" at bounding box center [793, 219] width 207 height 41
paste input"] "[PHONE_NUMBER]"
type input"] "[PHONE_NUMBER]"
click at [964, 209] on input "0 years" at bounding box center [965, 219] width 94 height 41
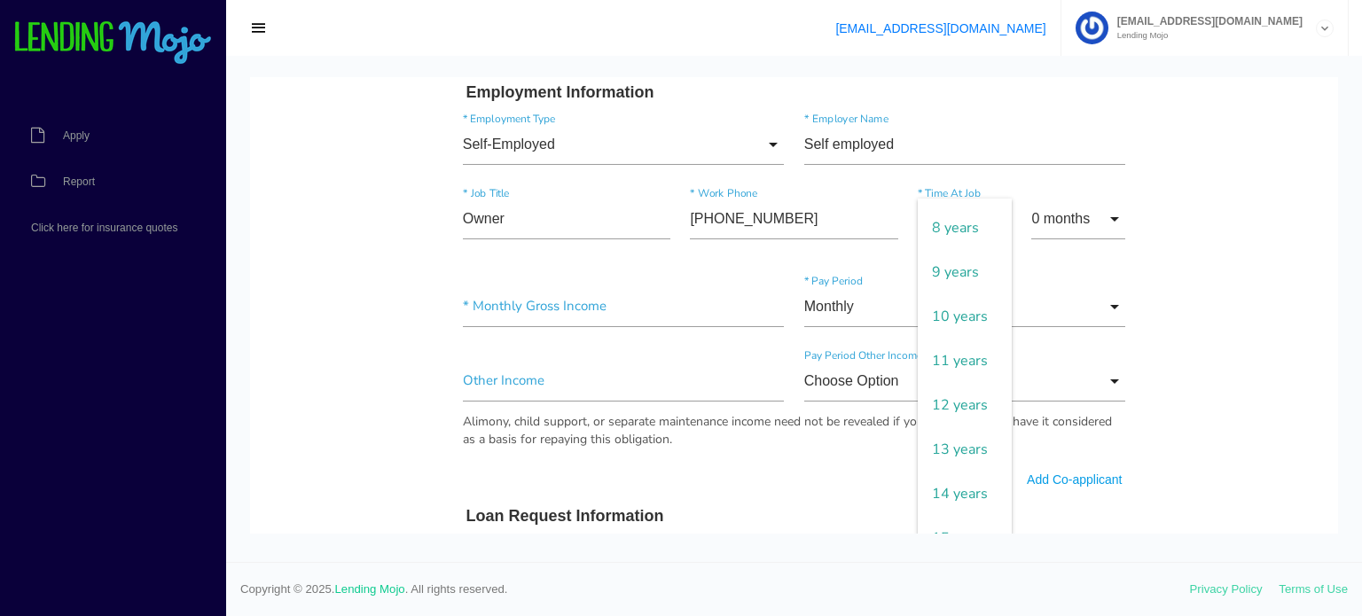
scroll to position [355, 0]
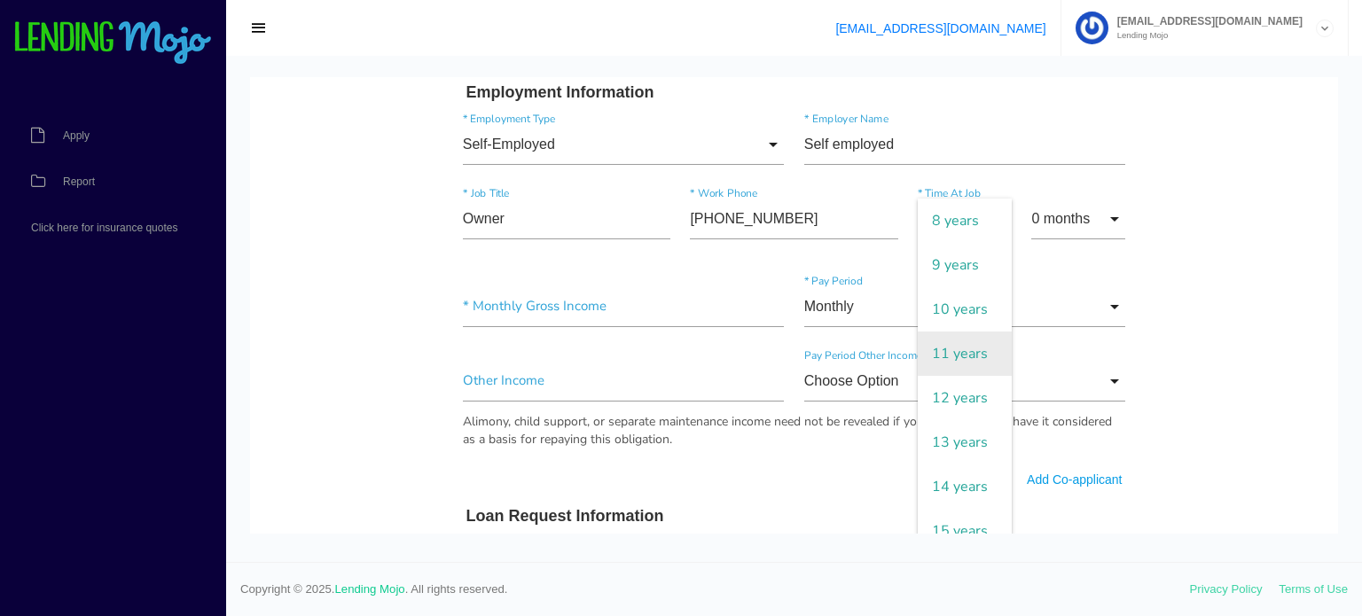
click at [960, 373] on span "11 years" at bounding box center [965, 354] width 94 height 44
type input "11 years"
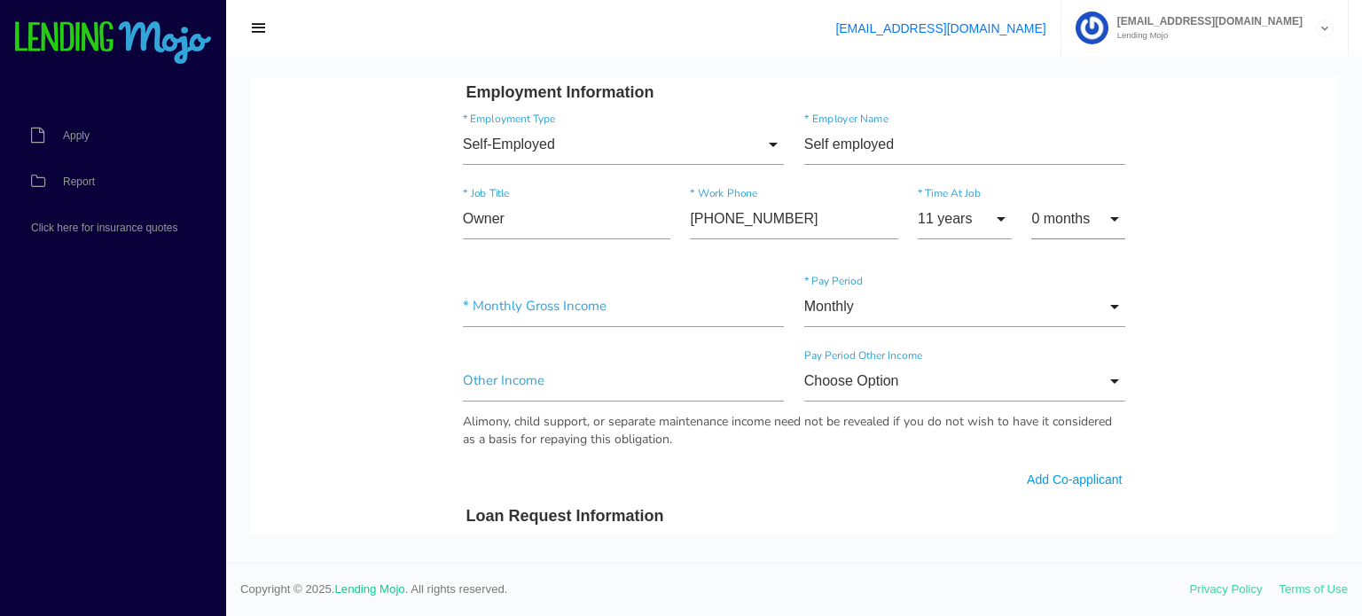
click at [1050, 224] on input "0 months" at bounding box center [1078, 219] width 94 height 41
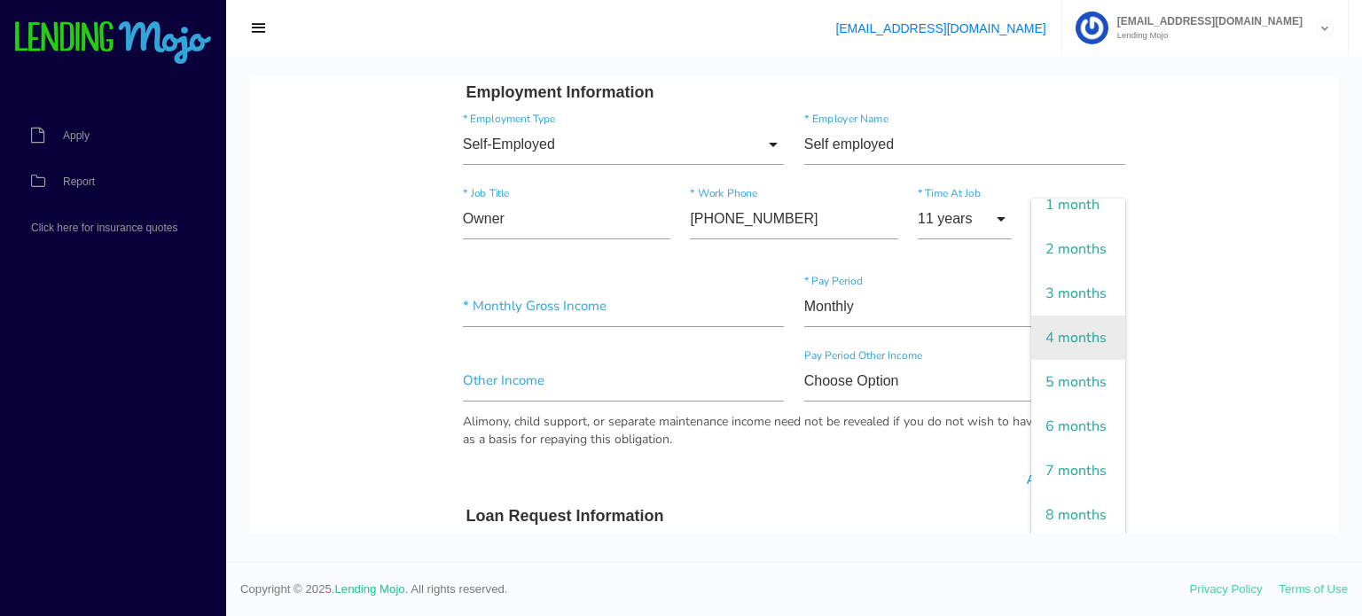
scroll to position [89, 0]
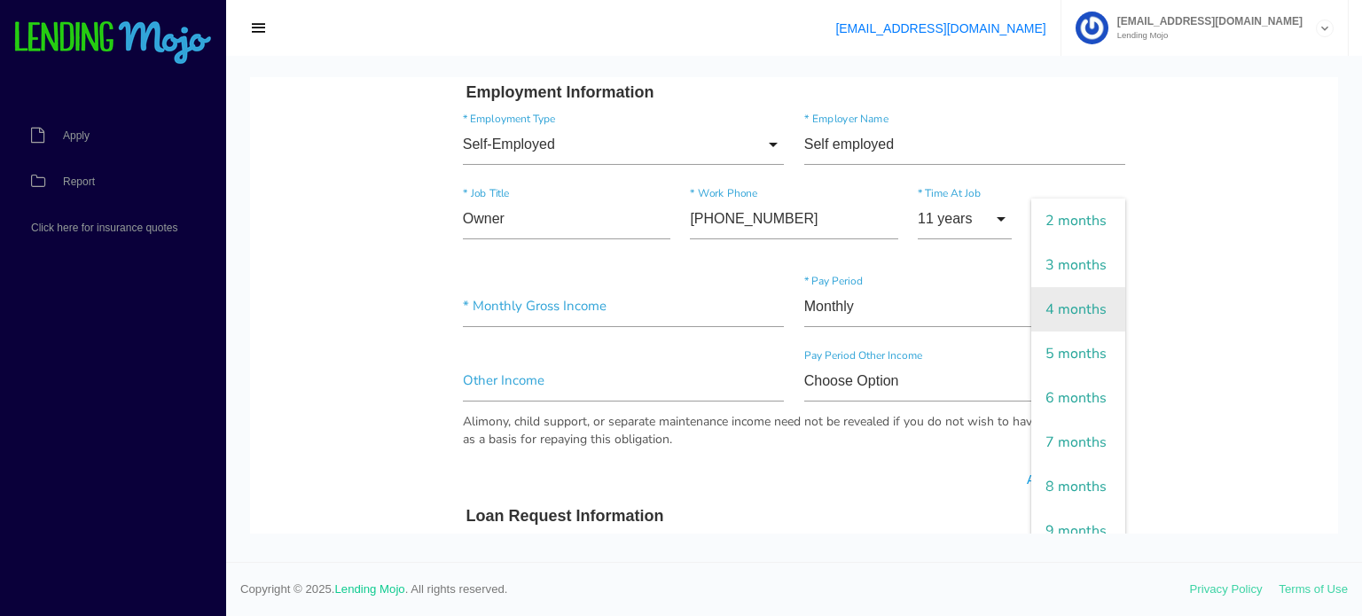
click at [1060, 332] on span "4 months" at bounding box center [1078, 309] width 94 height 44
type input "4 months"
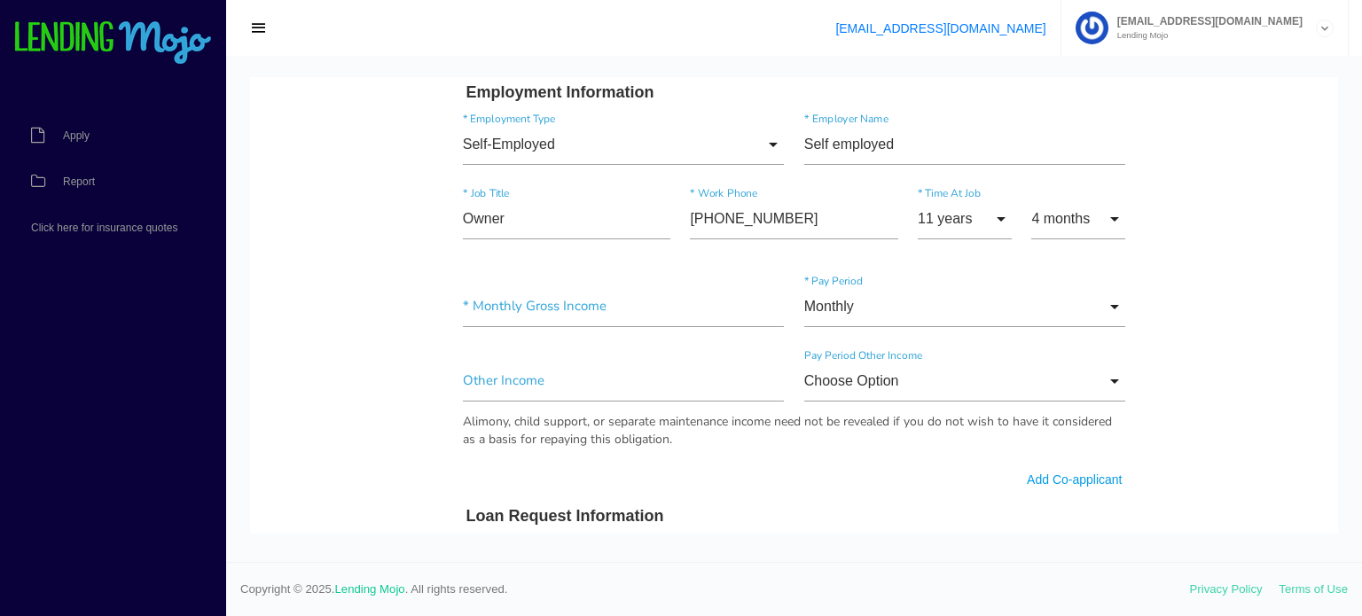
click at [1164, 283] on body "Quick, Secure Financing Personalized to You. [PERSON_NAME] * First Name Middle …" at bounding box center [794, 355] width 1088 height 2329
click at [528, 304] on input"] "text" at bounding box center [624, 306] width 322 height 41
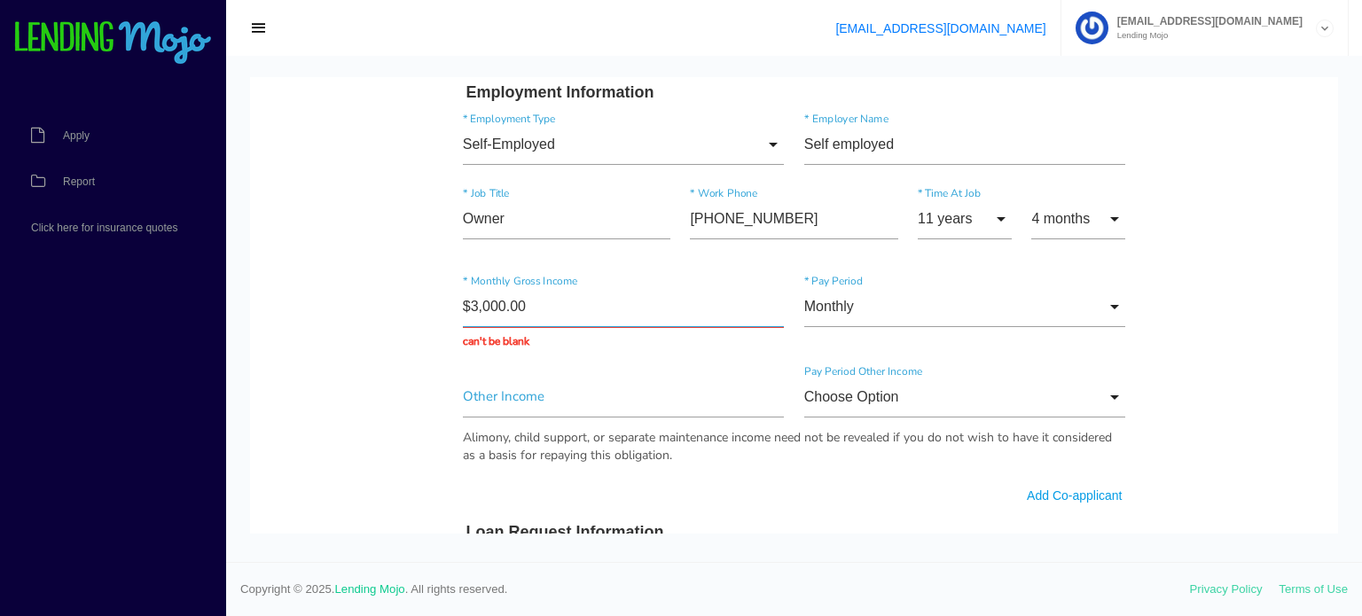
type input "$30,000.00"
click at [878, 309] on input "Monthly" at bounding box center [965, 306] width 322 height 41
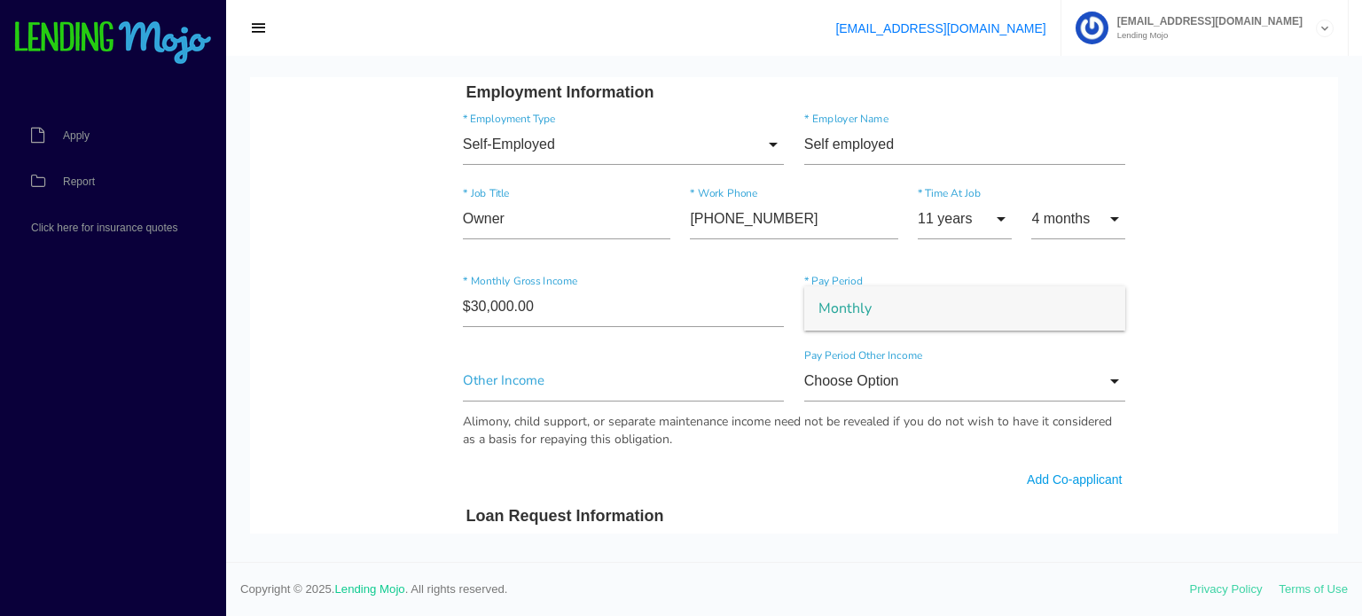
click at [1176, 276] on body "Quick, Secure Financing Personalized to You. [PERSON_NAME] * First Name Middle …" at bounding box center [794, 355] width 1088 height 2329
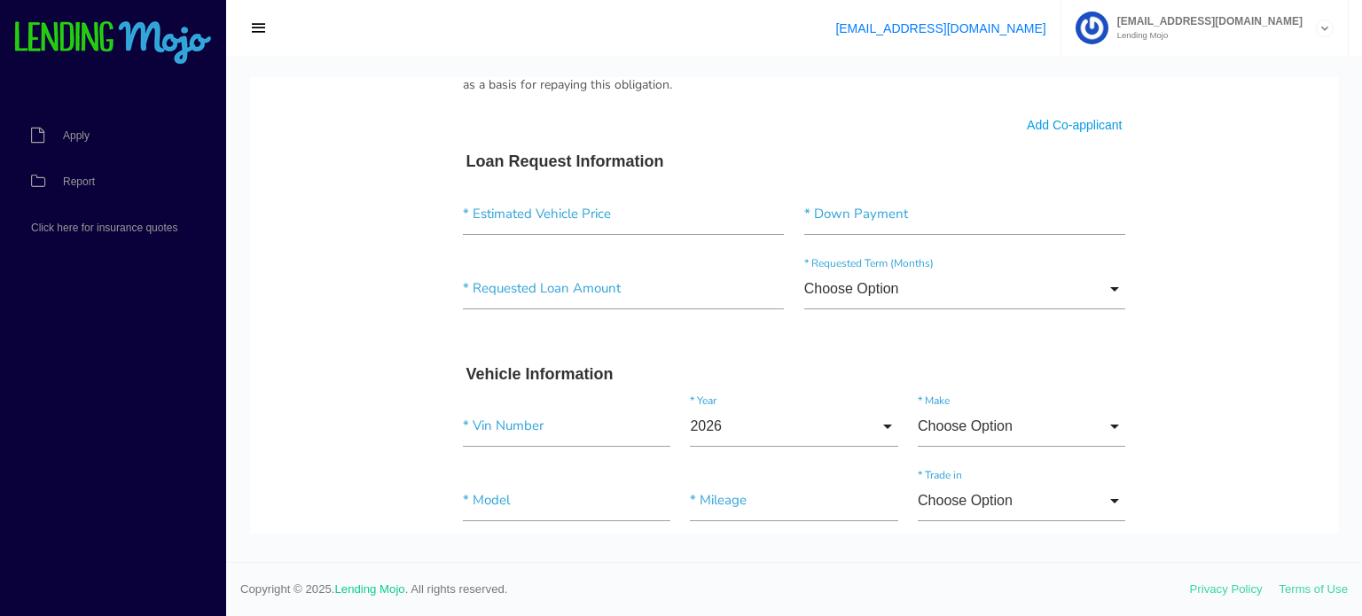
scroll to position [1330, 0]
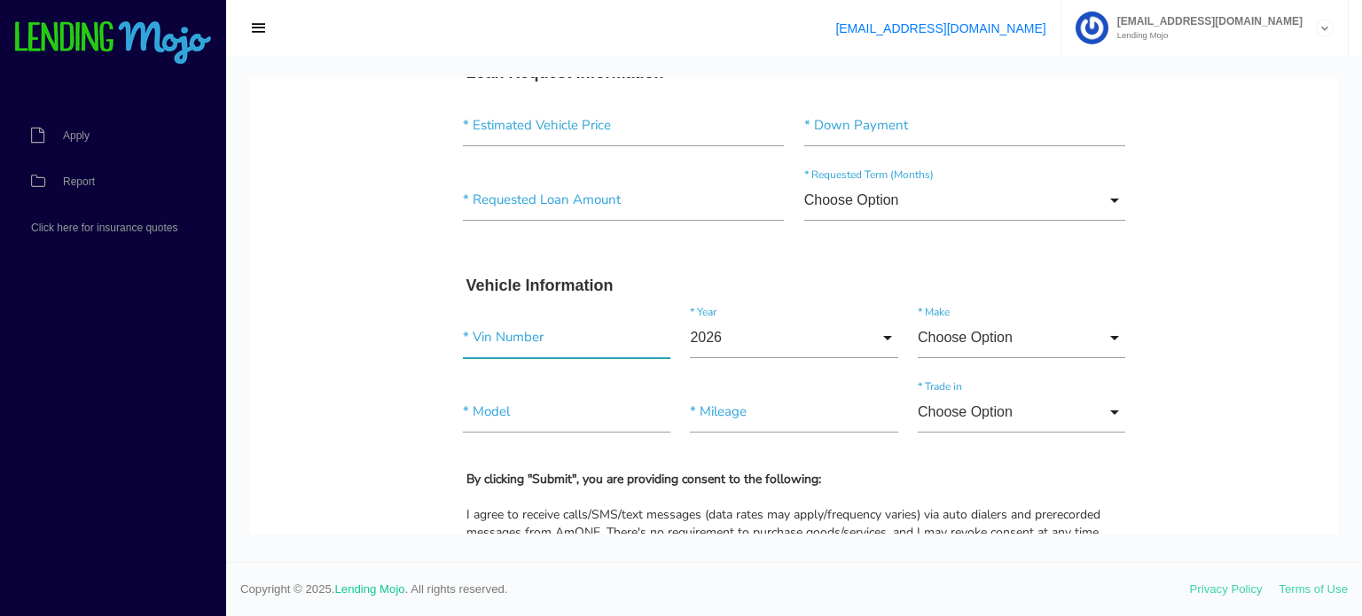
click at [516, 322] on input"] "text" at bounding box center [566, 337] width 207 height 41
paste input"] "[US_VEHICLE_IDENTIFICATION_NUMBER]"
type input"] "[US_VEHICLE_IDENTIFICATION_NUMBER]"
click at [524, 133] on input"] "text" at bounding box center [624, 126] width 322 height 41
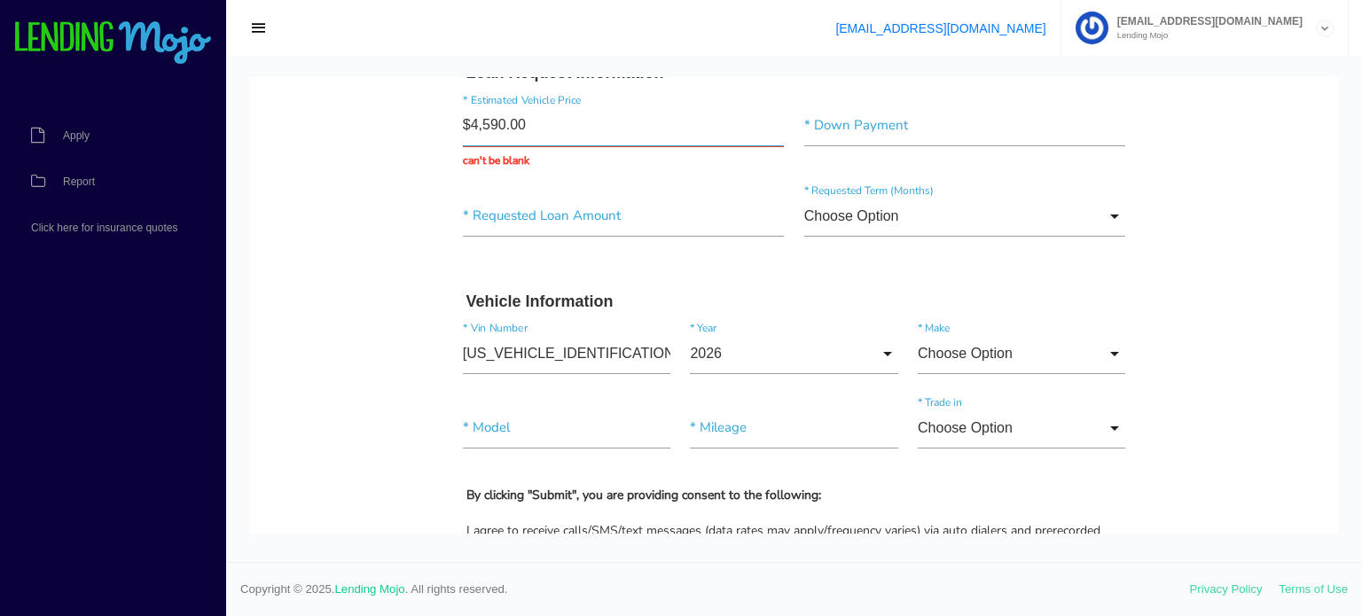
type input "$45,900.00"
click at [841, 123] on input"] "text" at bounding box center [965, 126] width 322 height 41
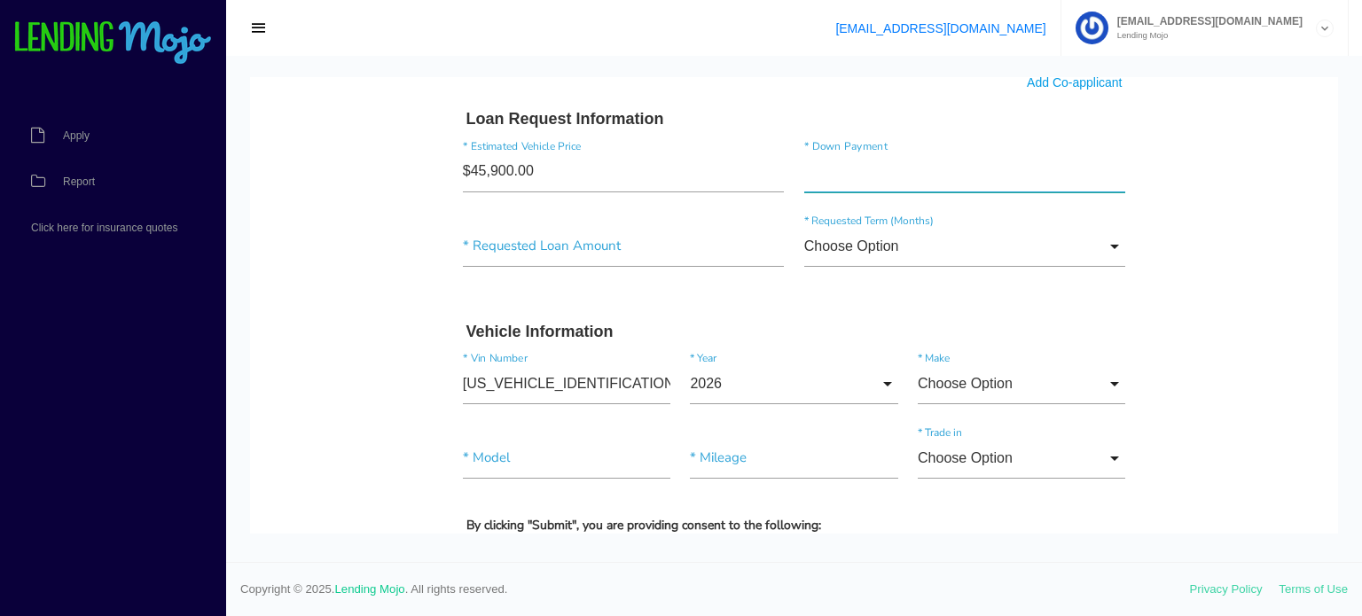
scroll to position [1241, 0]
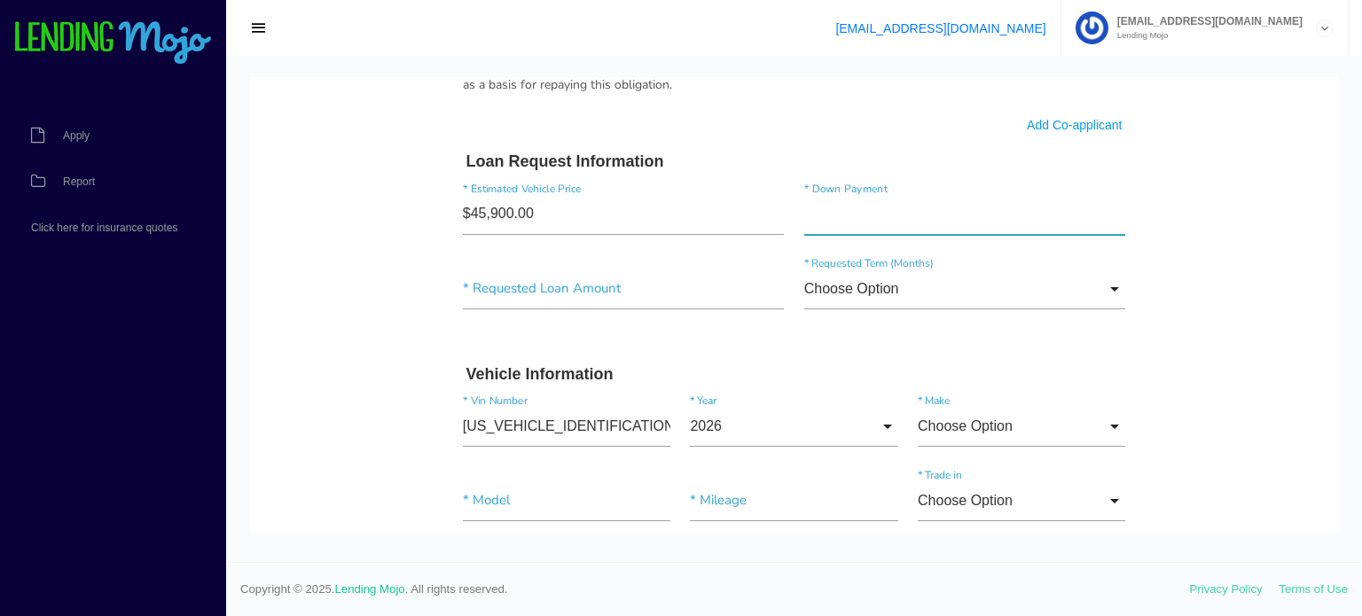
drag, startPoint x: 836, startPoint y: 215, endPoint x: 758, endPoint y: 215, distance: 78.0
click at [758, 215] on div "$45,900.00 * Estimated Vehicle Price * Down Payment" at bounding box center [794, 218] width 683 height 74
type input"] "$1.00"
type input"] "$8,000.00"
click at [526, 311] on div "* Requested Loan Amount" at bounding box center [623, 293] width 341 height 48
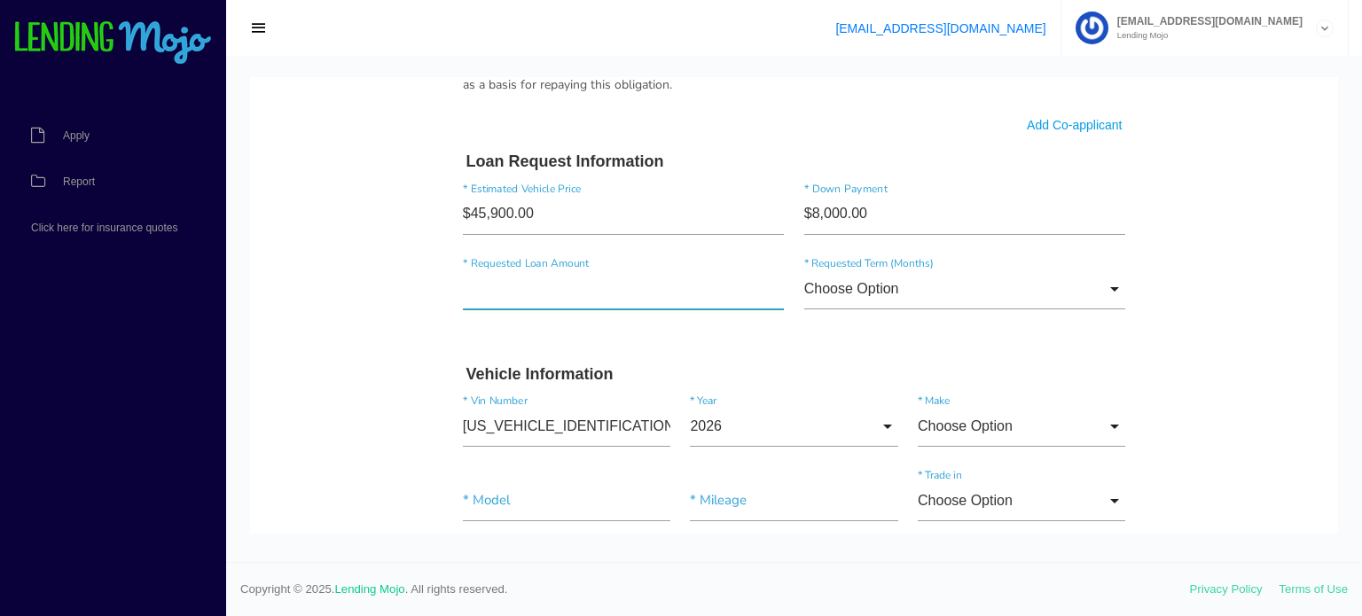
drag, startPoint x: 534, startPoint y: 288, endPoint x: 538, endPoint y: 272, distance: 16.6
click at [538, 272] on input"] "text" at bounding box center [624, 289] width 322 height 41
drag, startPoint x: 514, startPoint y: 299, endPoint x: 382, endPoint y: 299, distance: 132.1
click at [382, 299] on body "Quick, Secure Financing Personalized to You. [PERSON_NAME] * First Name Middle …" at bounding box center [794, 0] width 1088 height 2329
type input"] "$38,000.00"
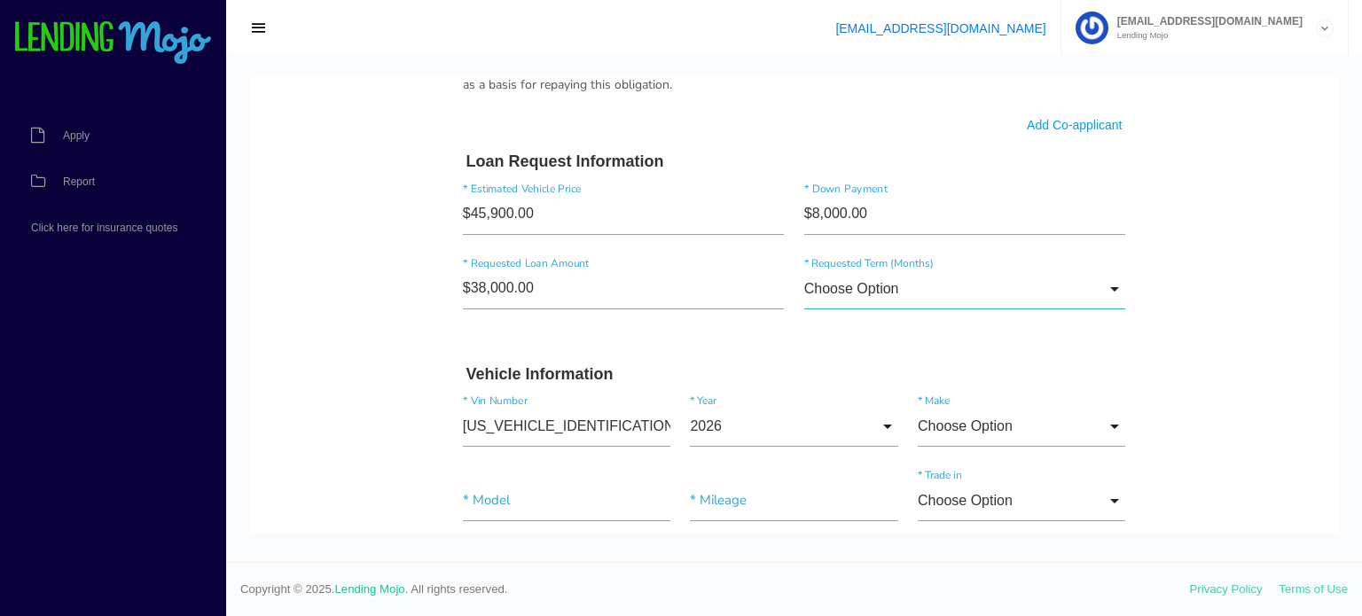
click at [872, 285] on input "Choose Option" at bounding box center [965, 289] width 322 height 41
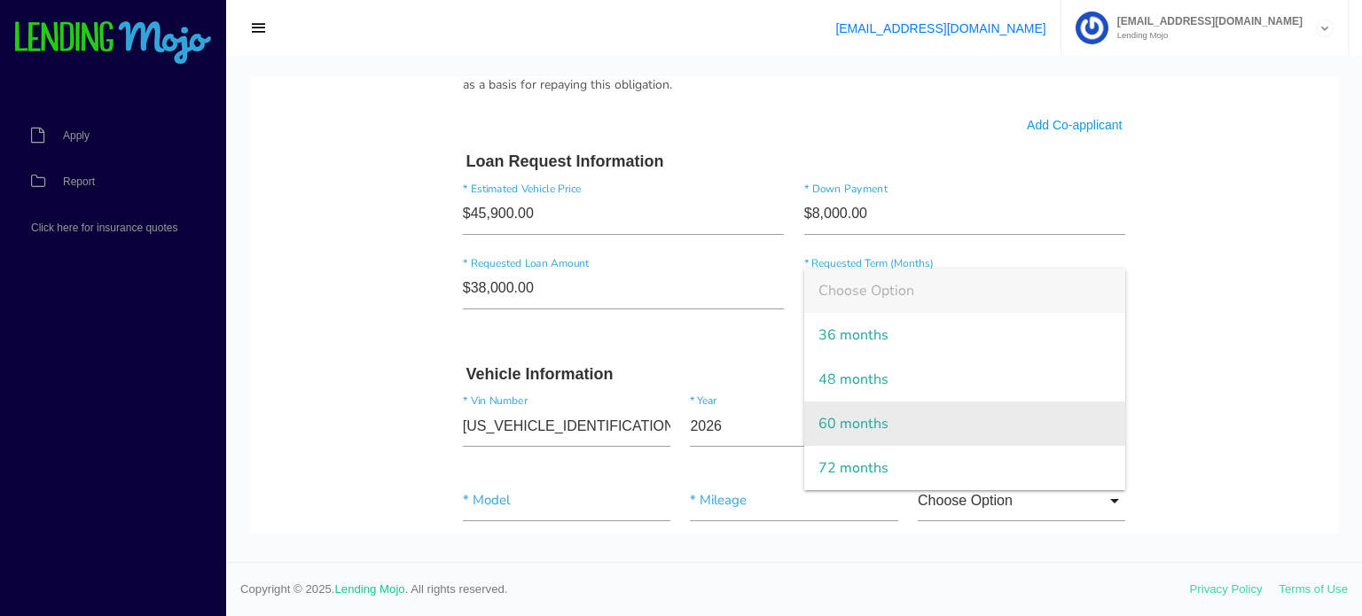
click at [853, 432] on span "60 months" at bounding box center [965, 424] width 322 height 44
type input "60 months"
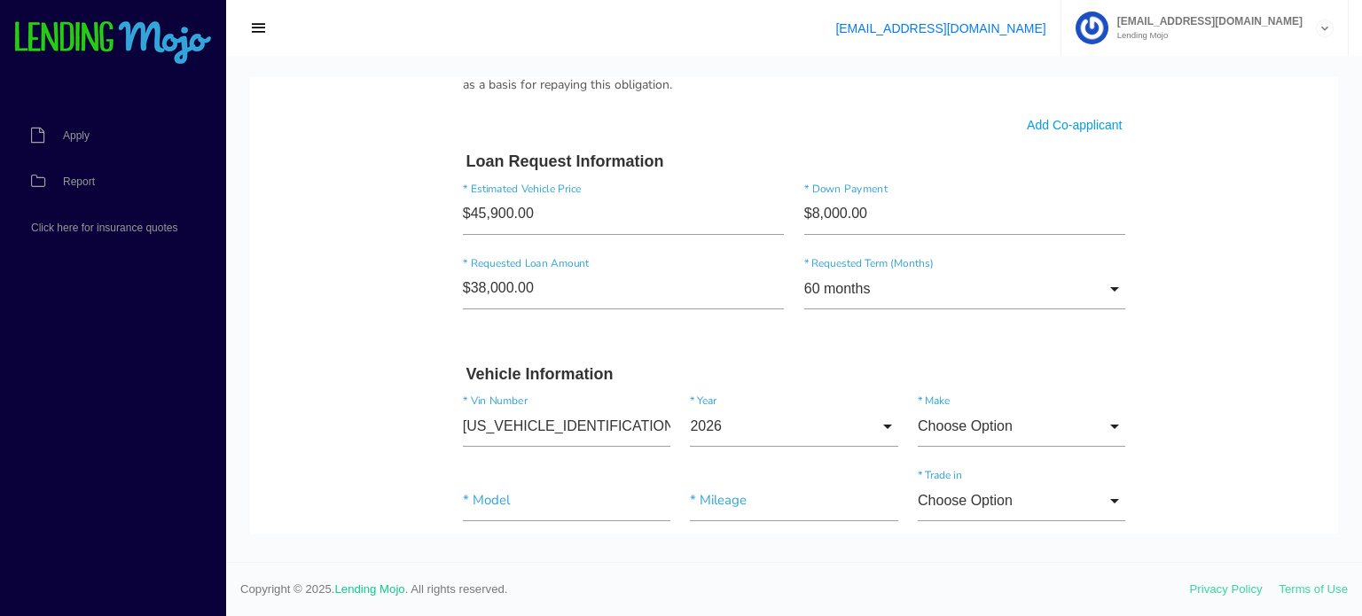
click at [1205, 285] on body "Quick, Secure Financing Personalized to You. [PERSON_NAME] * First Name Middle …" at bounding box center [794, 0] width 1088 height 2329
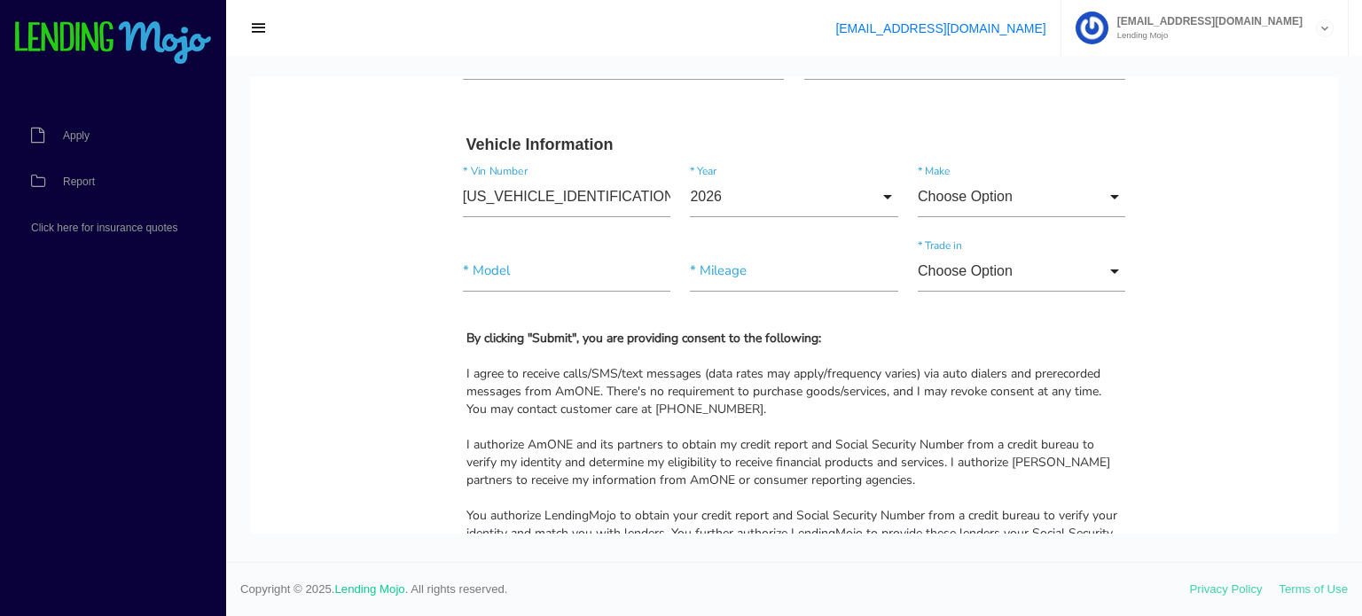
scroll to position [1507, 0]
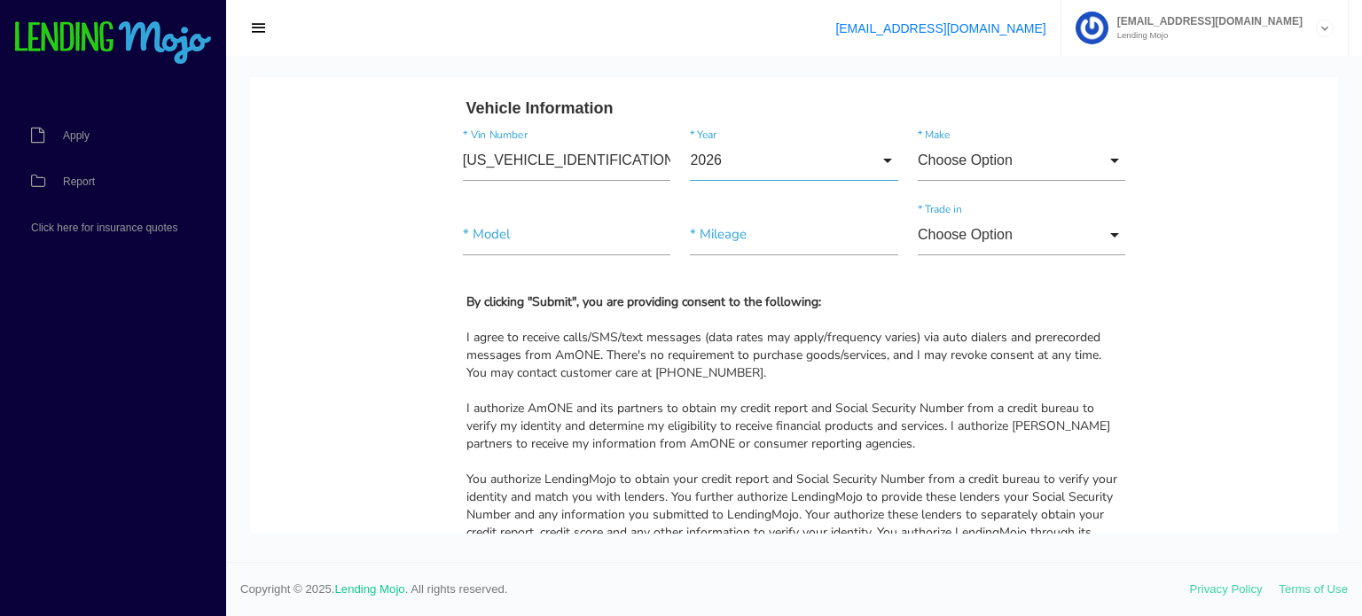
click at [736, 163] on input "2026" at bounding box center [793, 160] width 207 height 41
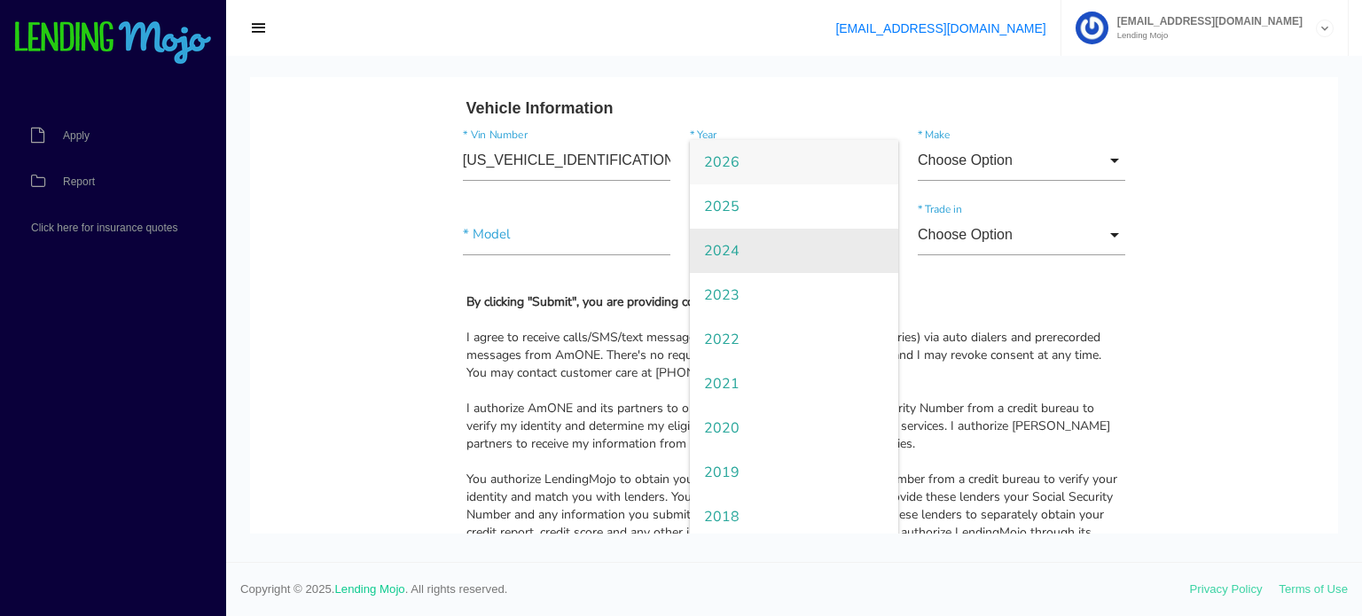
click at [731, 246] on span "2024" at bounding box center [793, 251] width 207 height 44
type input "2024"
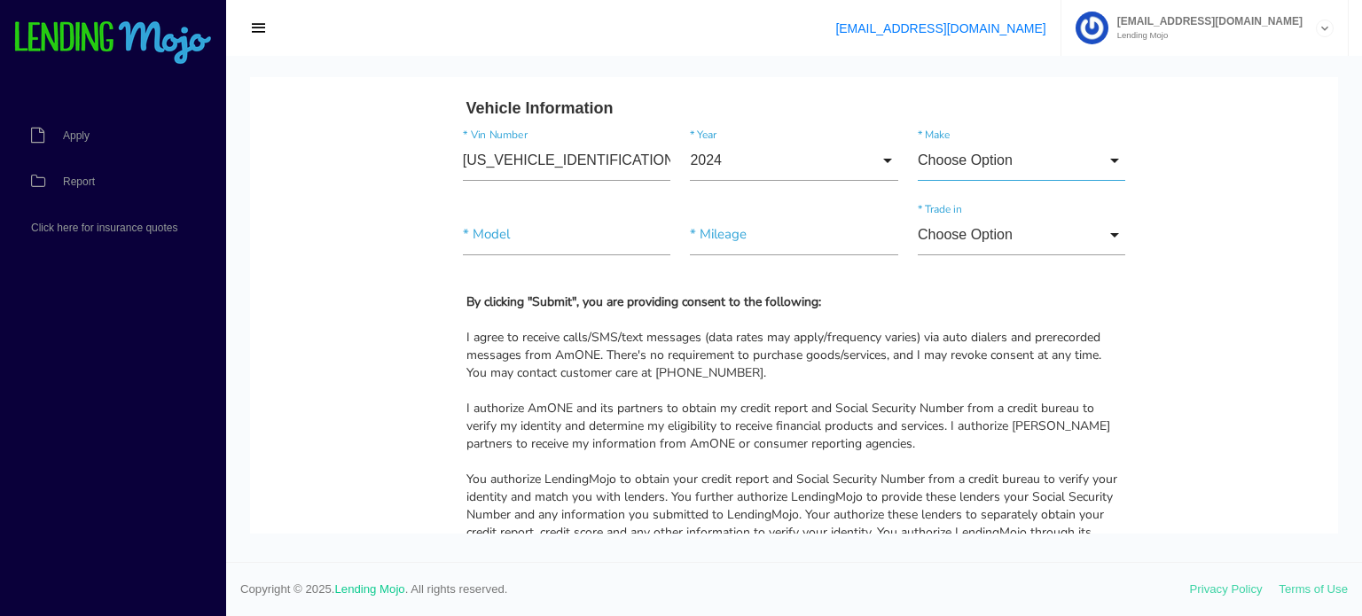
click at [992, 148] on input "Choose Option" at bounding box center [1021, 160] width 207 height 41
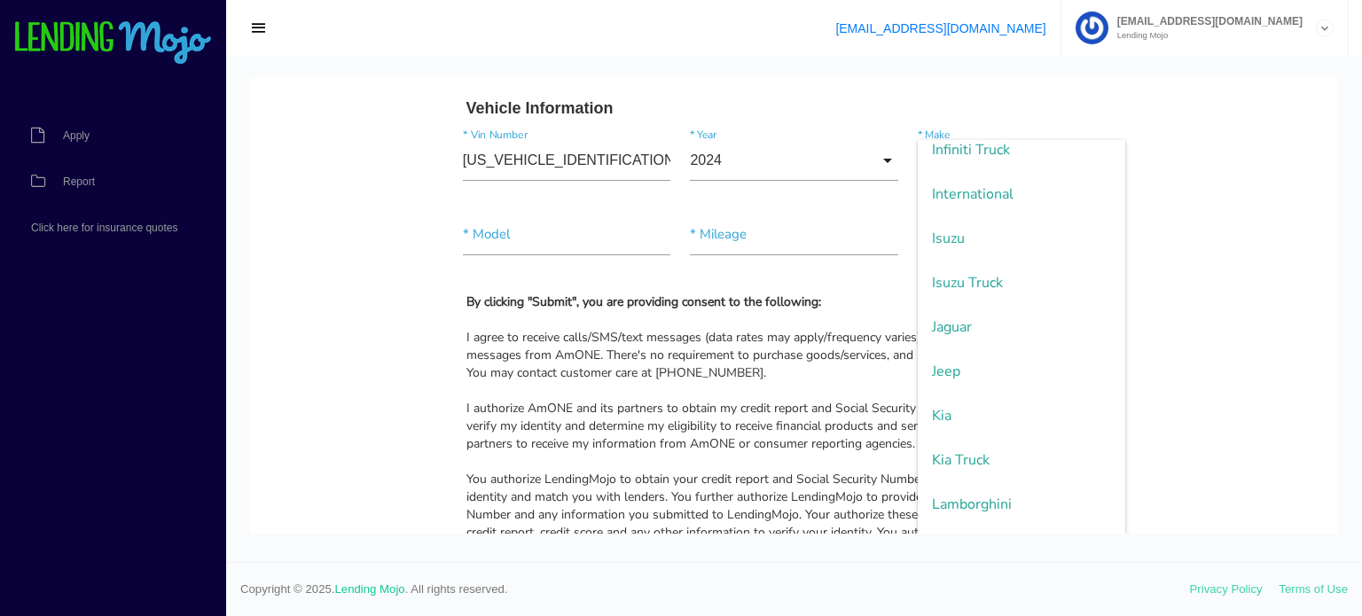
scroll to position [1862, 0]
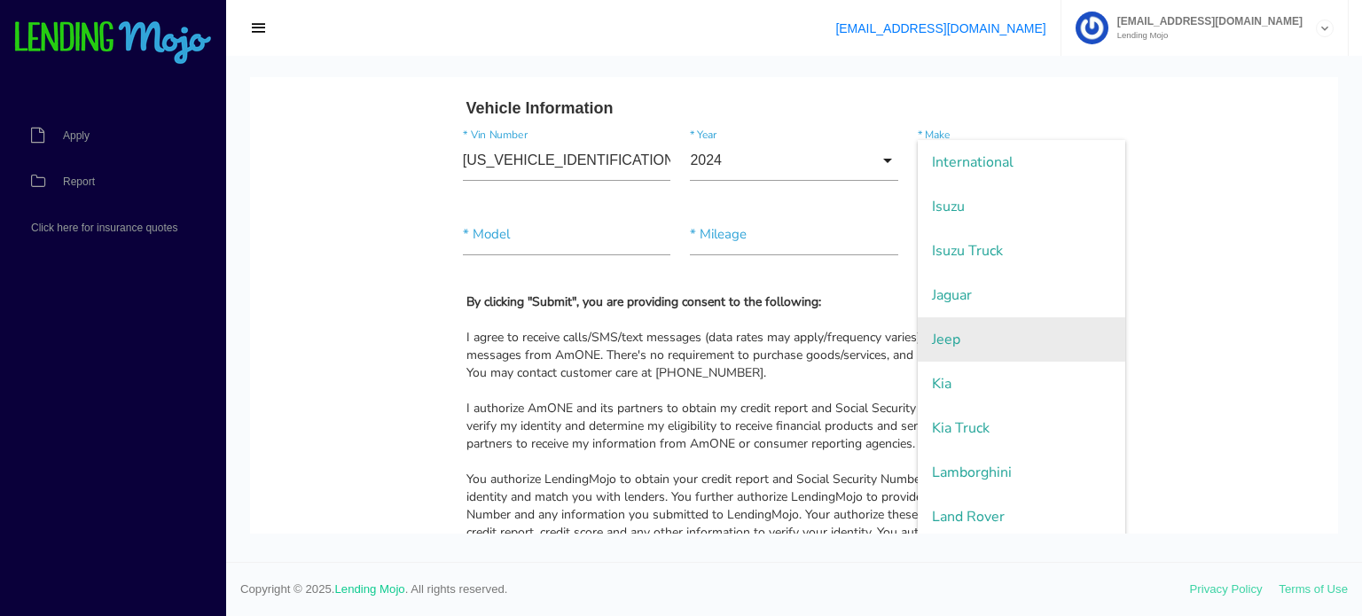
click at [946, 338] on span "Jeep" at bounding box center [1021, 339] width 207 height 44
type input "Jeep"
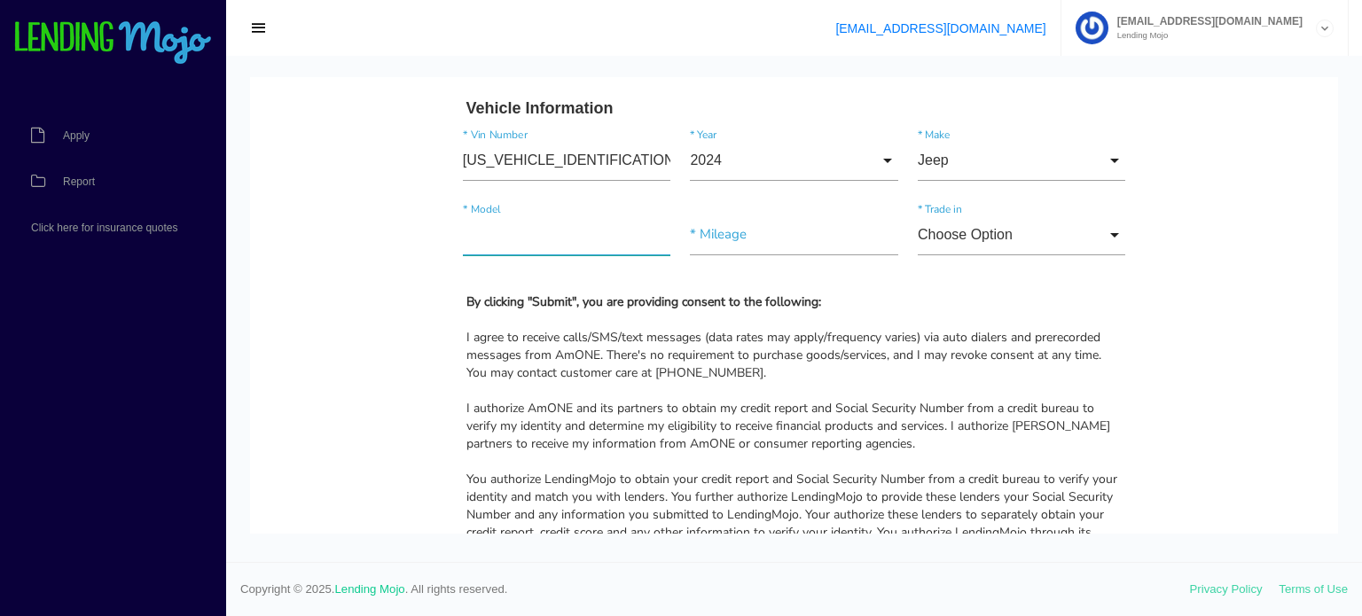
click at [566, 244] on input"] "text" at bounding box center [566, 235] width 207 height 41
paste input"] "Wrangler Sahara 4XE (4WD)"
drag, startPoint x: 570, startPoint y: 228, endPoint x: 760, endPoint y: 226, distance: 189.7
click at [760, 226] on div "Wrangler Sahara 4XE (4WD) * Model * Mileage Choose Option Choose Option Yes No …" at bounding box center [794, 238] width 683 height 74
type input"] "Wrangler Sahara"
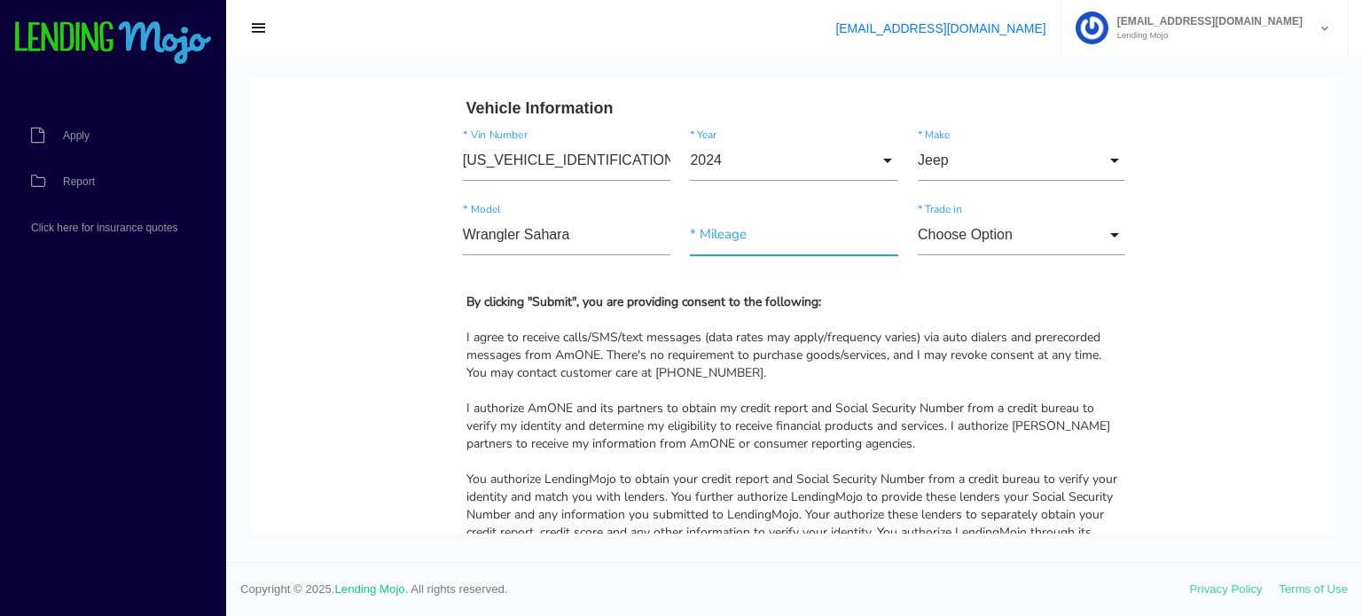
click at [756, 224] on input"] "text" at bounding box center [793, 235] width 207 height 41
paste input"] "16,904"
type input"] "16,904"
click at [996, 227] on input "Choose Option" at bounding box center [1021, 235] width 207 height 41
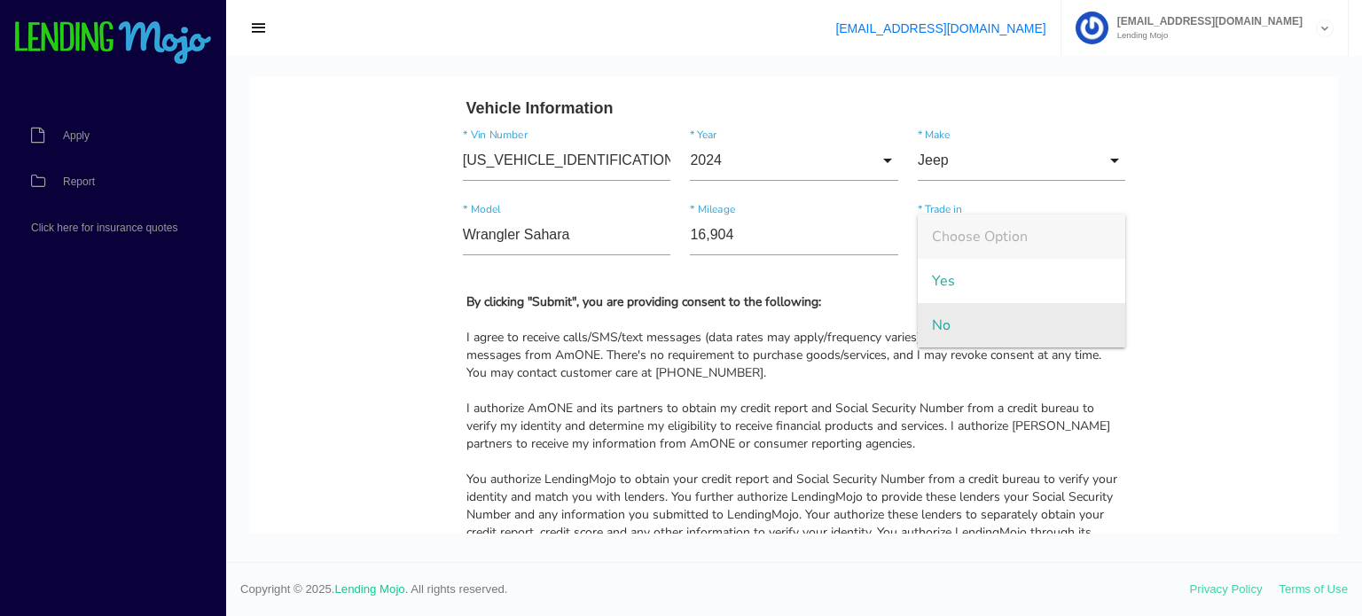
click at [950, 313] on span "No" at bounding box center [1021, 325] width 207 height 44
type input "No"
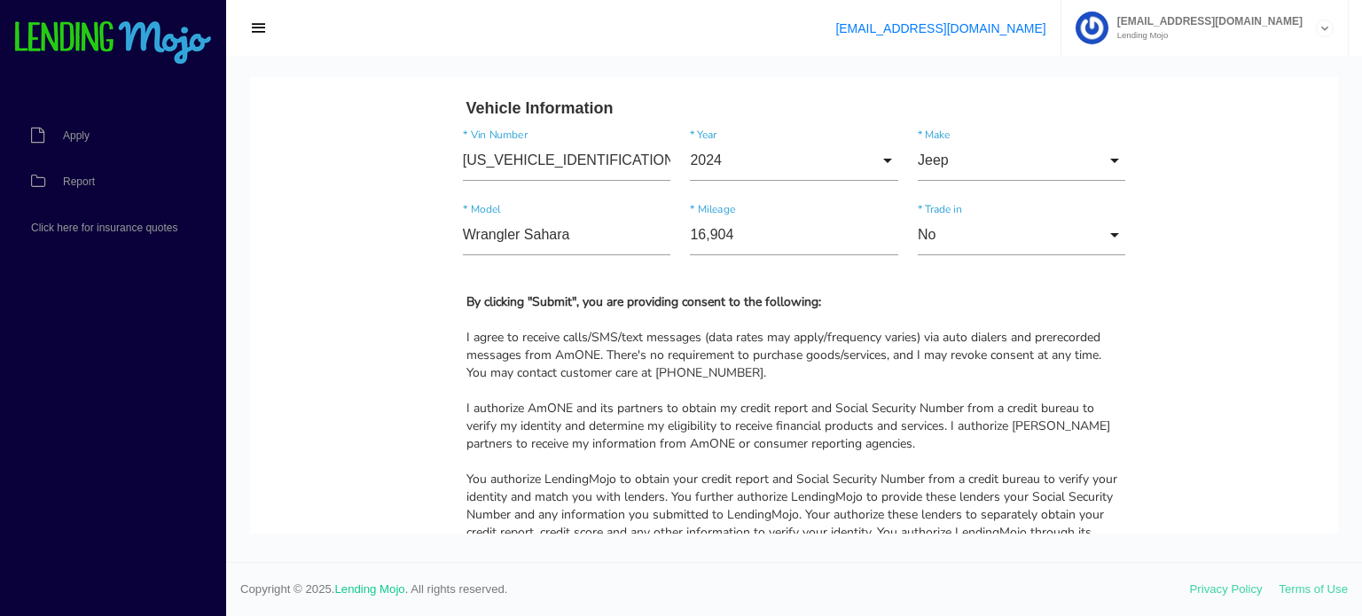
click at [643, 348] on div "I agree to receive calls/SMS/text messages (data rates may apply/frequency vari…" at bounding box center [794, 355] width 656 height 53
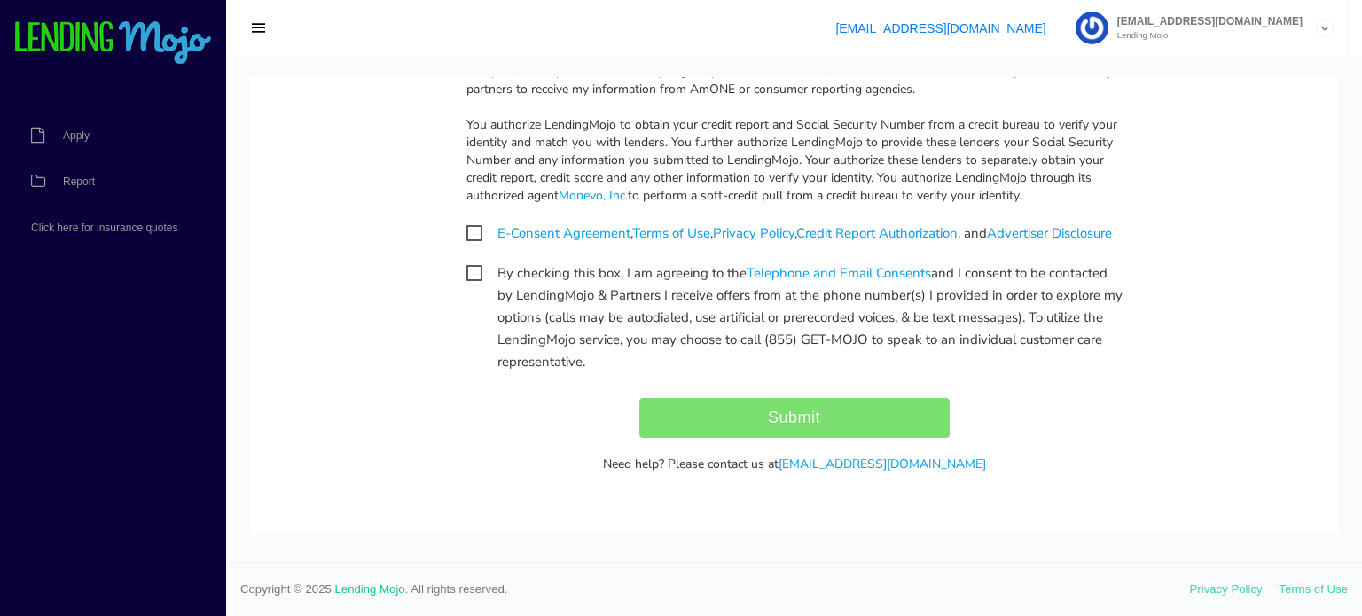
click at [466, 237] on span "E-Consent Agreement , Terms of Use , Privacy Policy , Credit Report Authorizati…" at bounding box center [788, 234] width 645 height 22
checkbox input "true"
click at [466, 285] on span "By checking this box, I am agreeing to the Telephone and Email Consents and I c…" at bounding box center [794, 273] width 656 height 22
checkbox input "true"
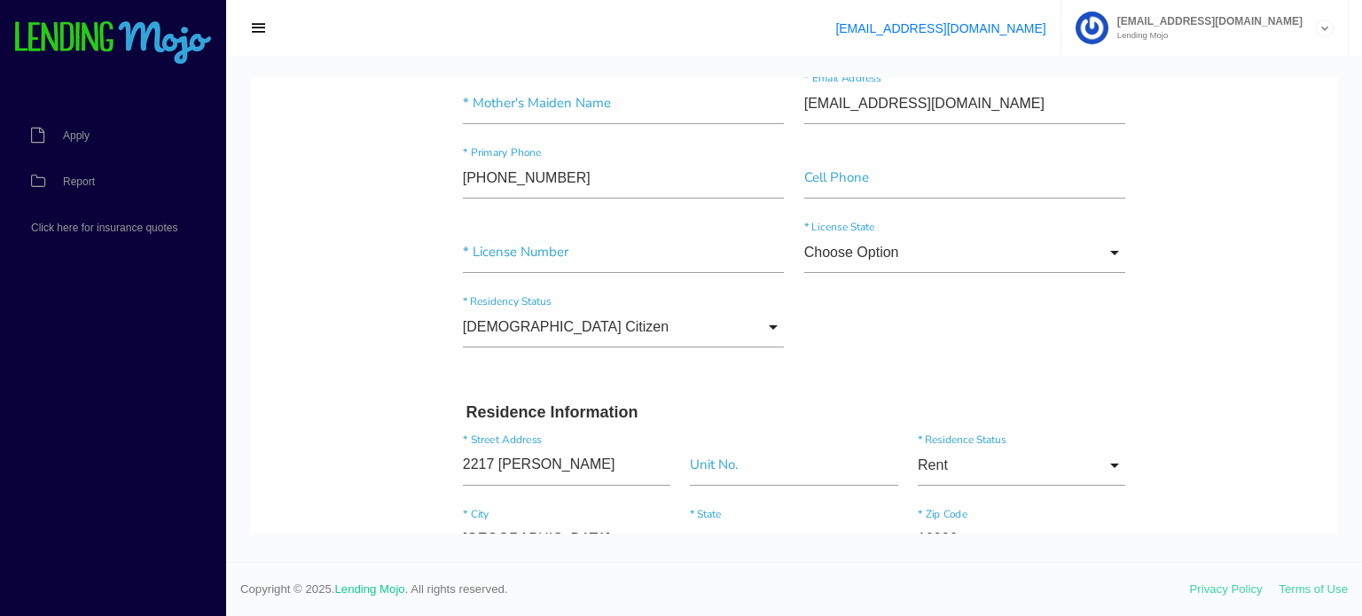
scroll to position [0, 0]
